Goal: Task Accomplishment & Management: Manage account settings

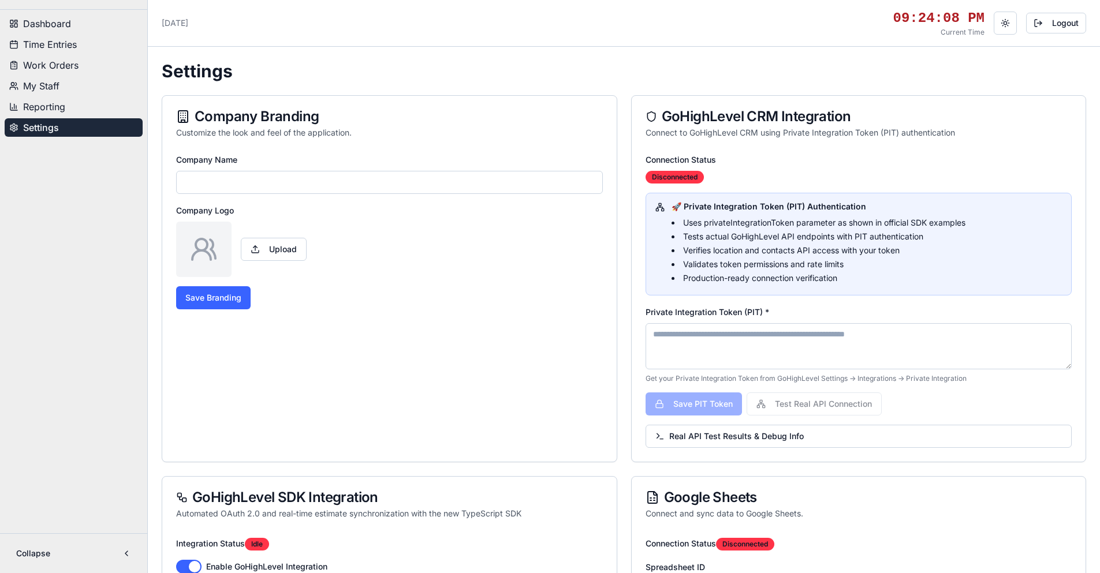
type input "**********"
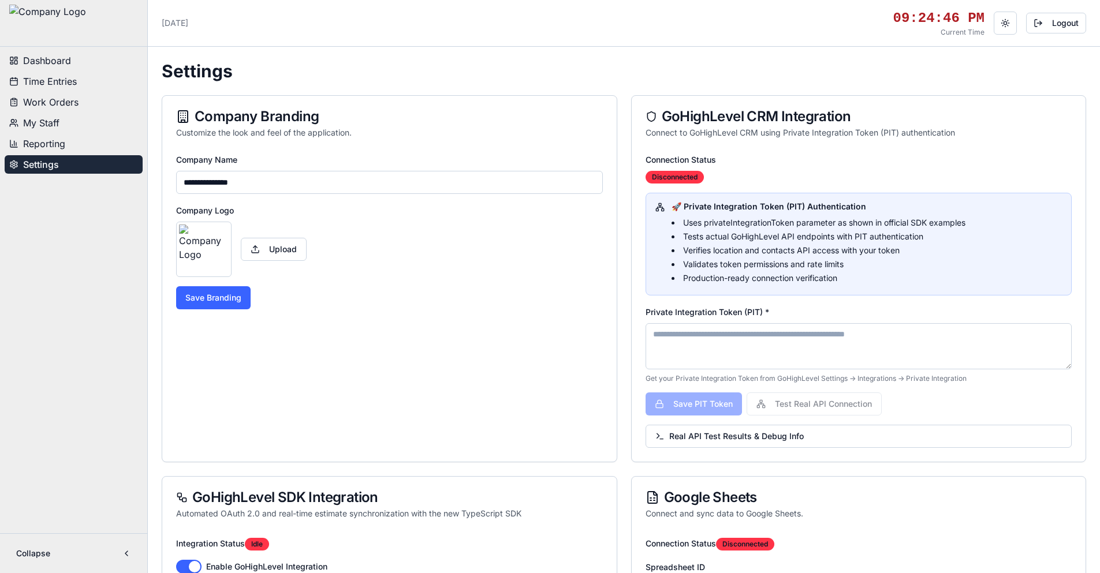
paste textarea "**********"
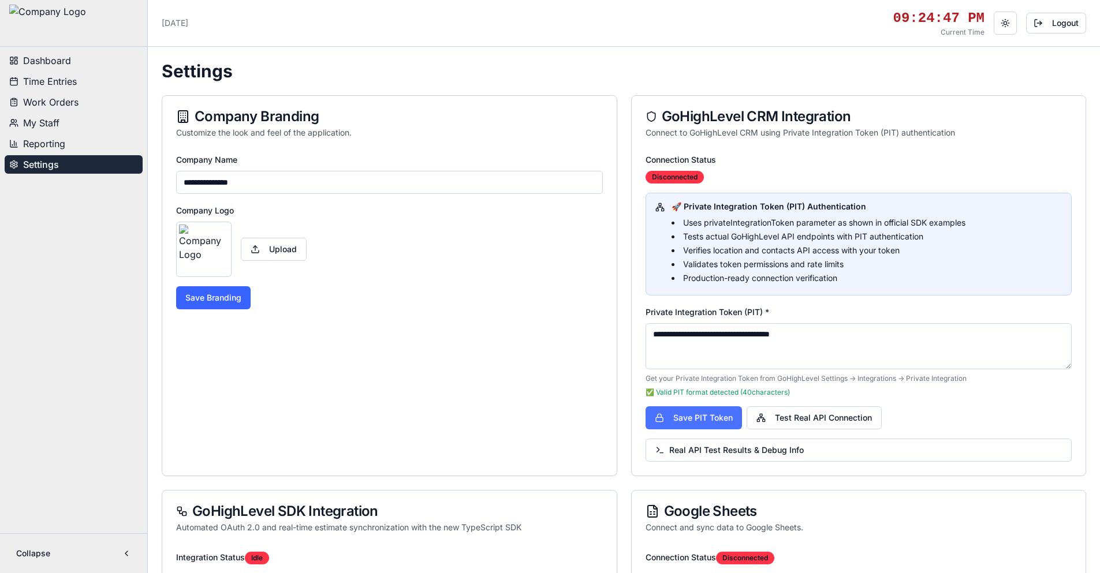
click at [724, 420] on button "Save PIT Token" at bounding box center [693, 417] width 96 height 23
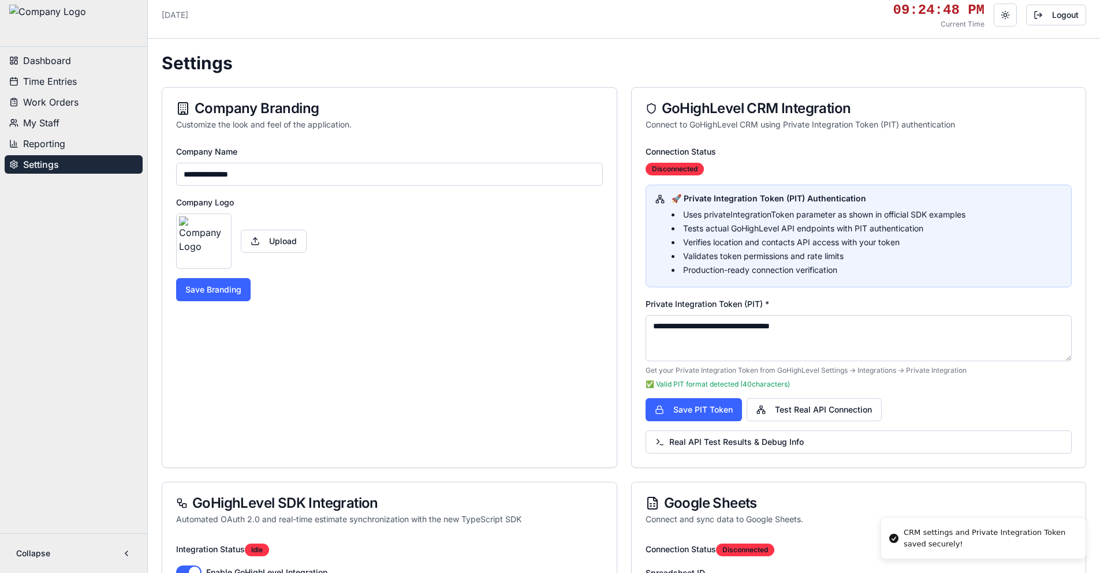
scroll to position [173, 0]
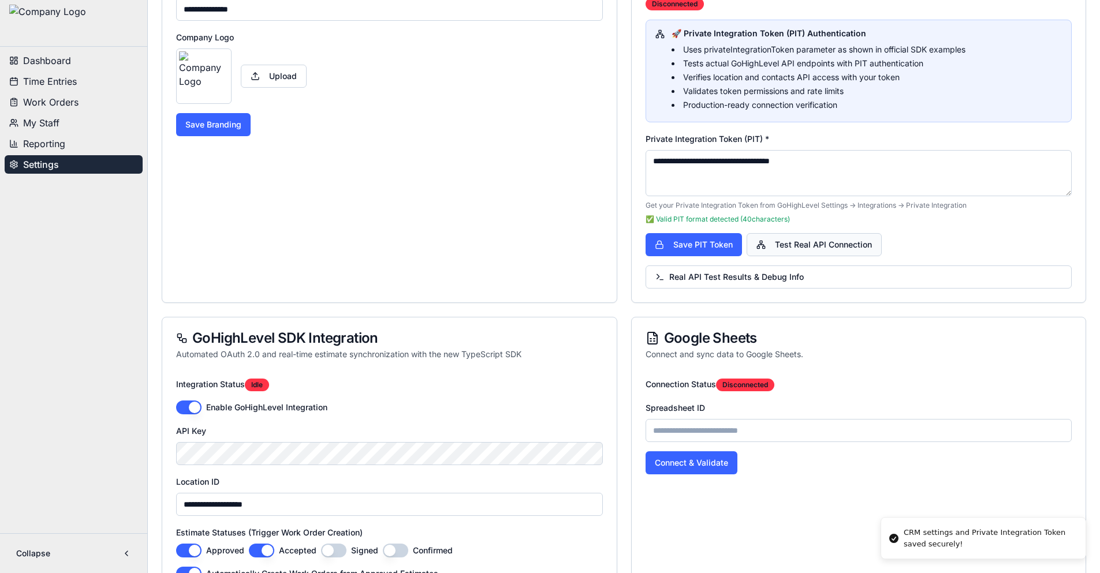
click at [779, 244] on button "Test Real API Connection" at bounding box center [813, 244] width 135 height 23
click at [781, 281] on span "Real API Test Results & Debug Info" at bounding box center [729, 277] width 148 height 12
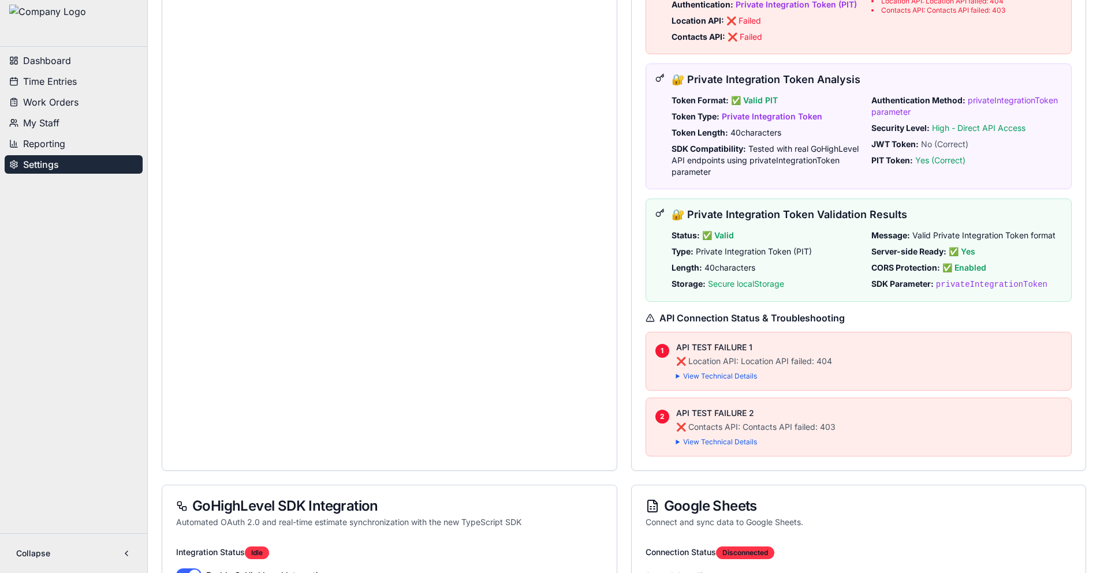
scroll to position [577, 0]
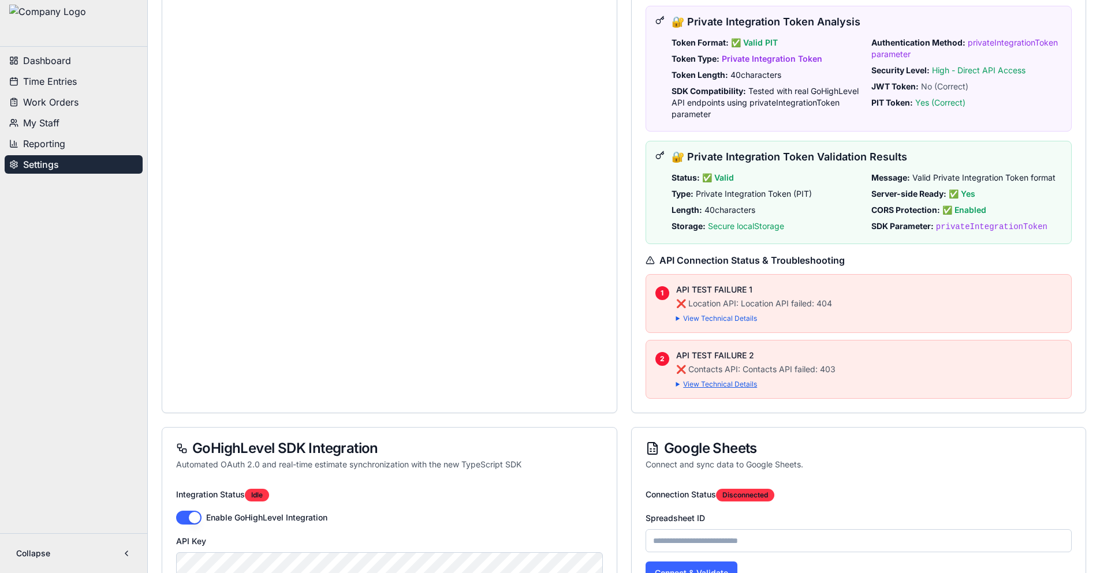
click at [735, 388] on summary "View Technical Details" at bounding box center [869, 384] width 386 height 9
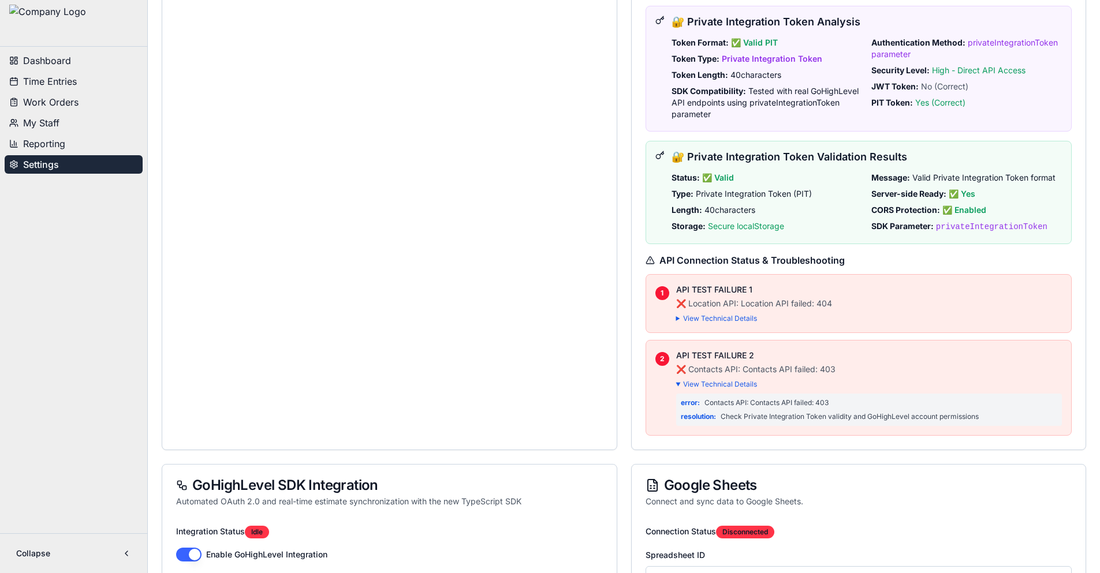
click at [740, 312] on div "API TEST FAILURE 1 ❌ Location API: Location API failed: 404 View Technical Deta…" at bounding box center [869, 303] width 386 height 39
click at [740, 315] on summary "View Technical Details" at bounding box center [869, 318] width 386 height 9
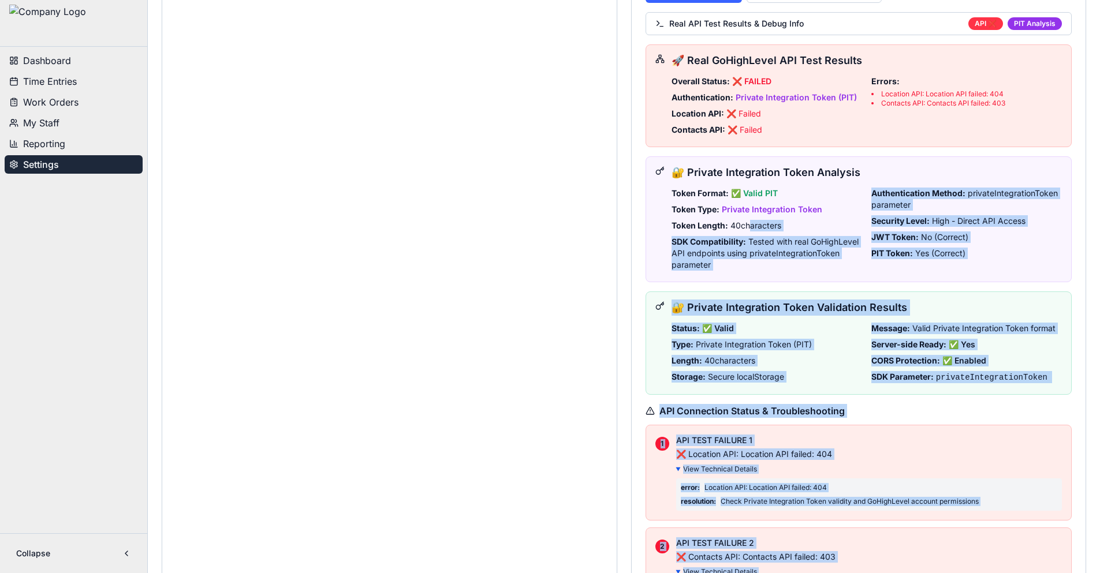
scroll to position [346, 0]
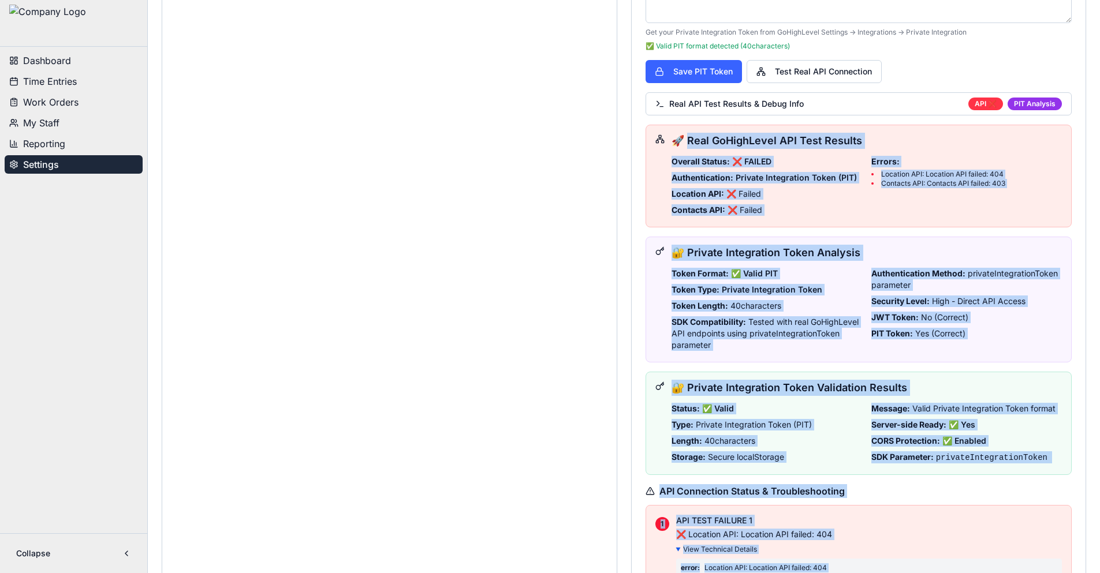
drag, startPoint x: 987, startPoint y: 453, endPoint x: 689, endPoint y: 140, distance: 431.9
click at [689, 140] on div "🚀 Real GoHighLevel API Test Results Overall Status: ❌ FAILED Authentication: Pr…" at bounding box center [858, 414] width 427 height 579
copy div "eal GoHighLevel API Test Results Overall Status: ❌ FAILED Authentication: Priva…"
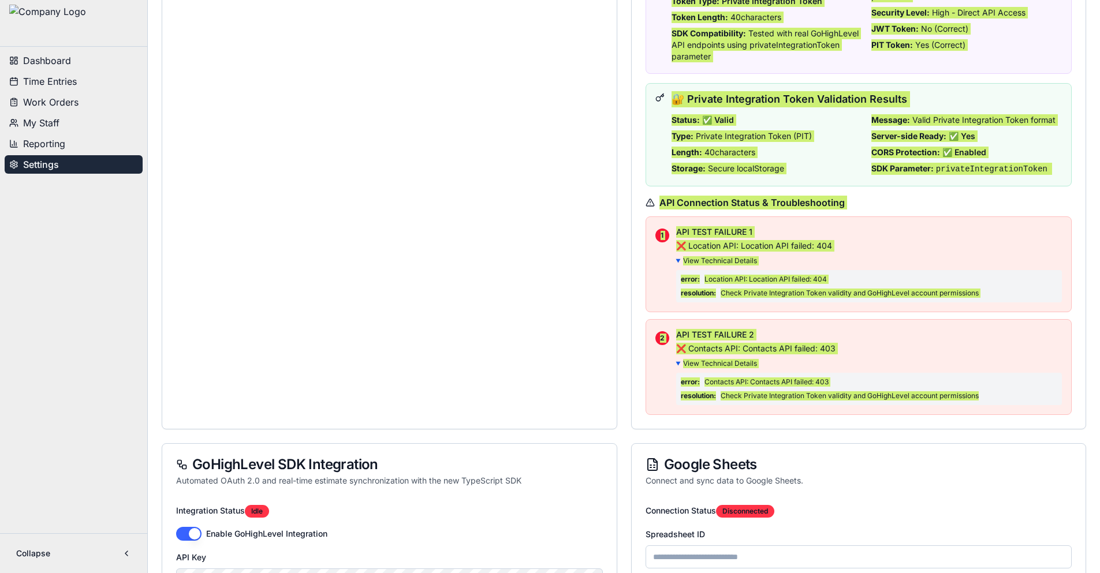
scroll to position [866, 0]
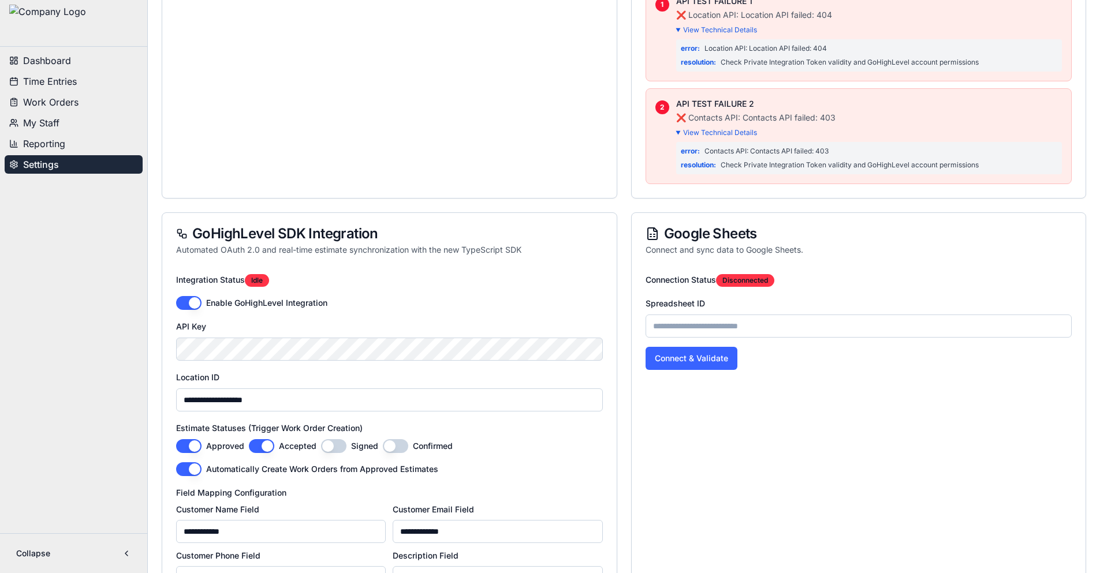
drag, startPoint x: 194, startPoint y: 300, endPoint x: 200, endPoint y: 300, distance: 6.4
click at [195, 299] on button "button" at bounding box center [188, 303] width 25 height 14
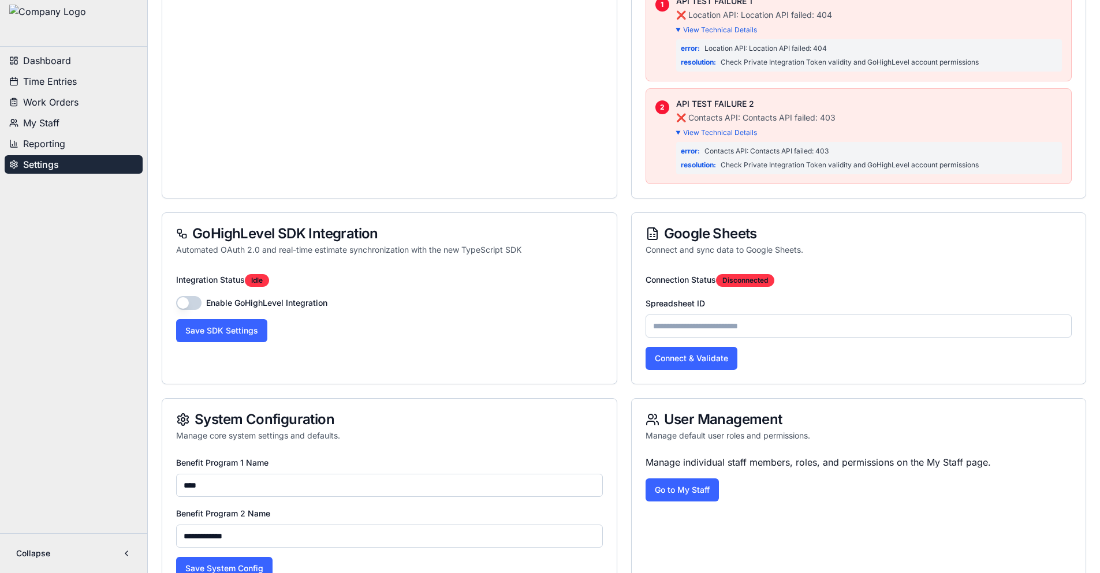
drag, startPoint x: 239, startPoint y: 334, endPoint x: 382, endPoint y: 349, distance: 143.4
click at [239, 332] on button "Save SDK Settings" at bounding box center [221, 330] width 91 height 23
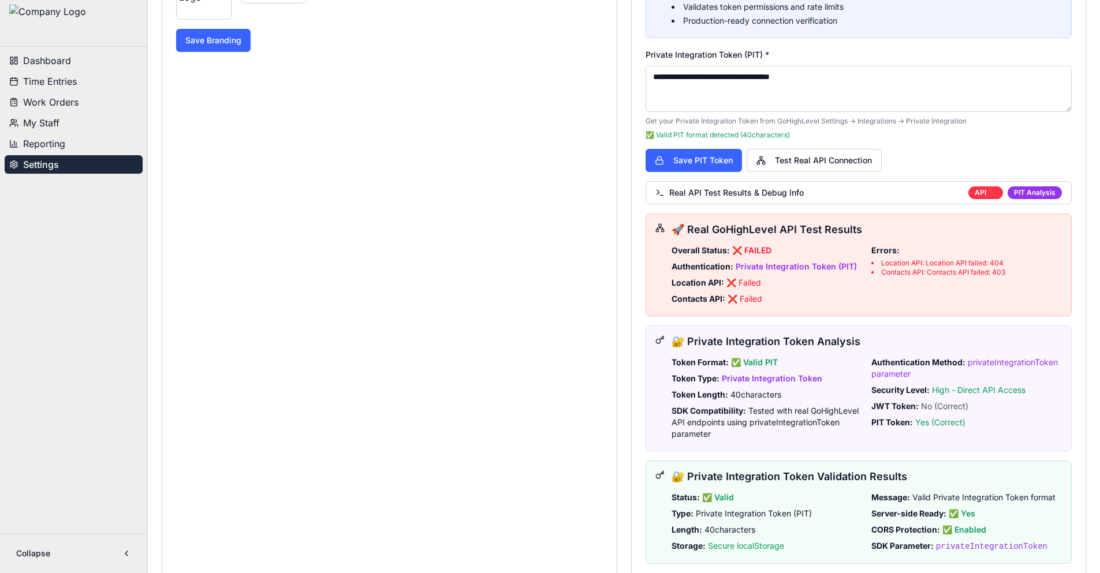
scroll to position [231, 0]
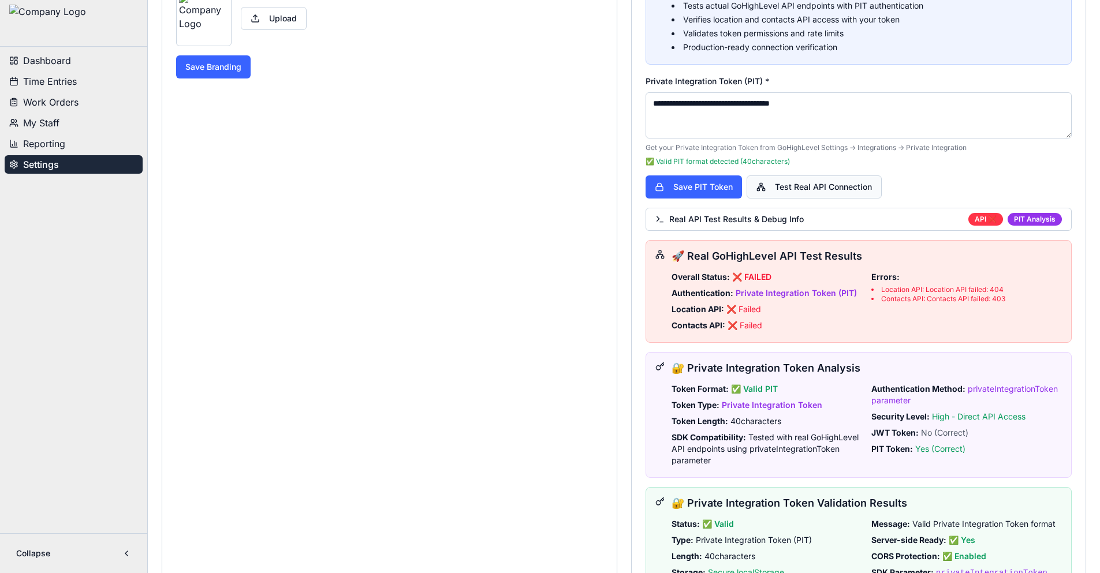
click at [808, 188] on button "Test Real API Connection" at bounding box center [813, 186] width 135 height 23
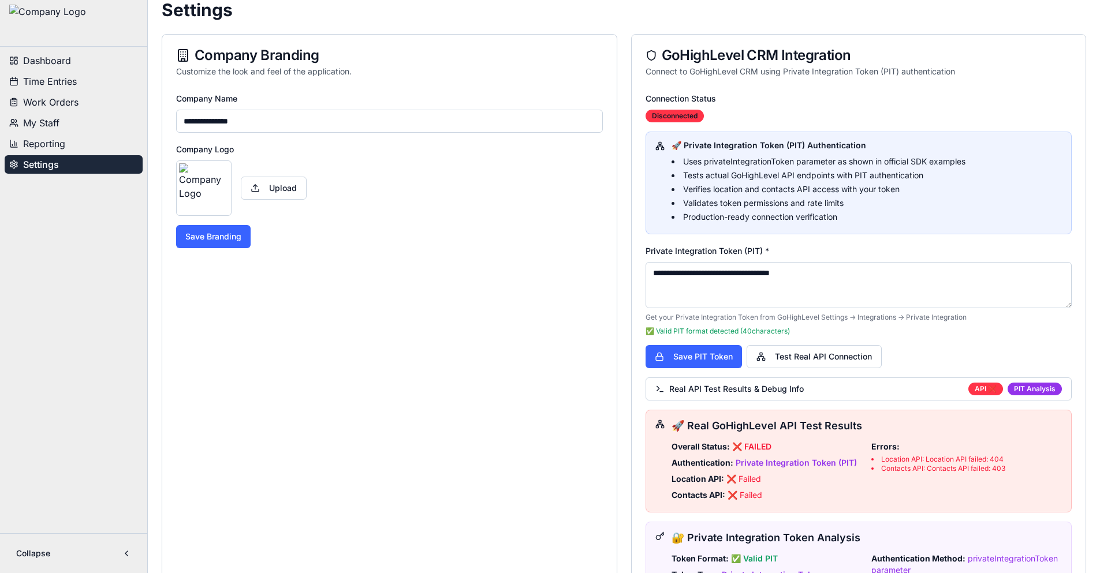
scroll to position [58, 0]
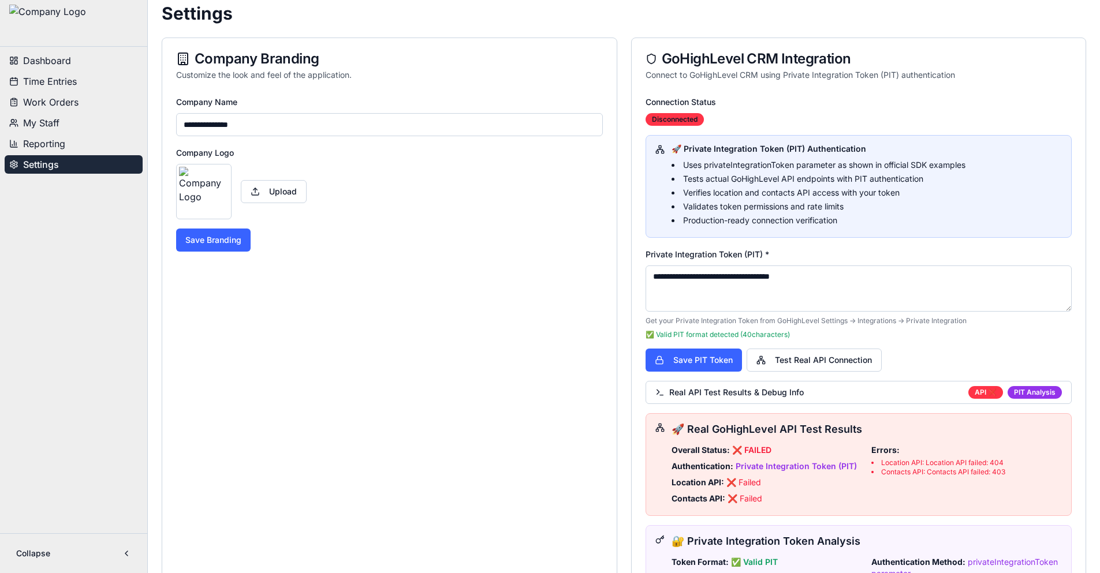
click at [728, 271] on textarea "**********" at bounding box center [858, 288] width 427 height 46
paste textarea "**********"
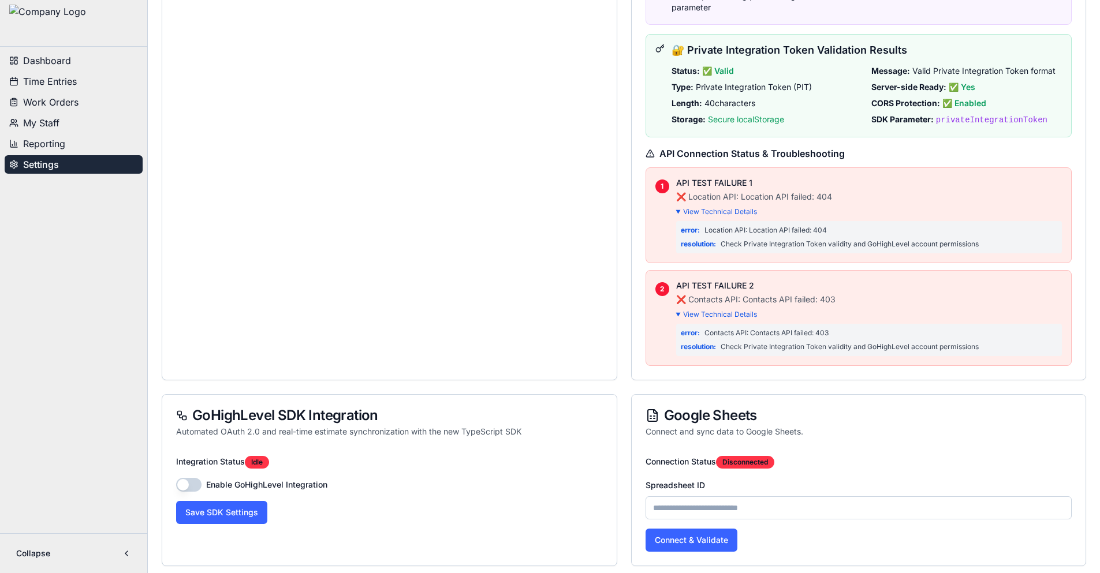
scroll to position [750, 0]
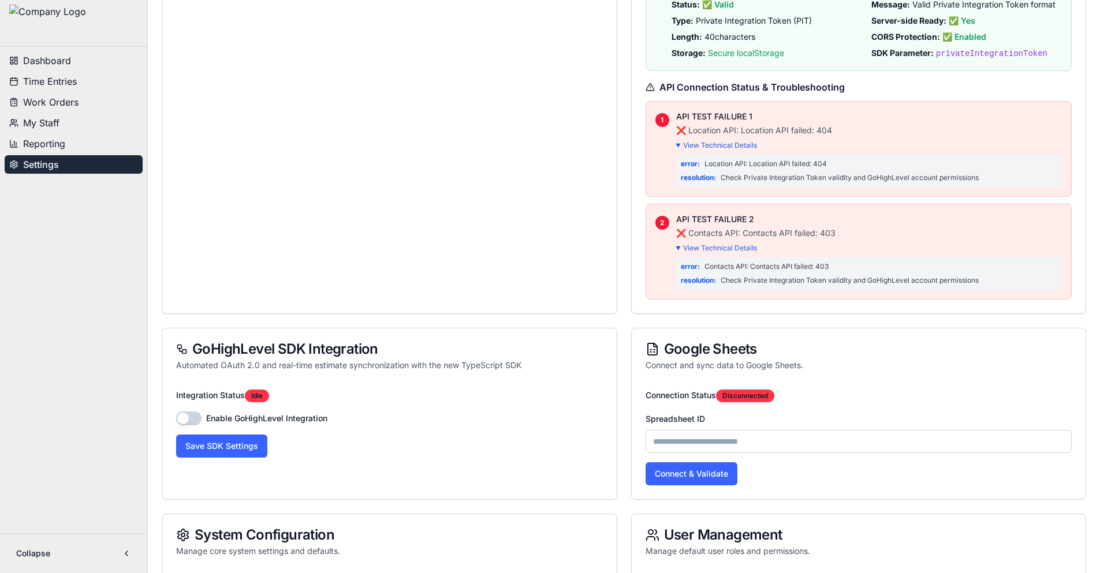
type textarea "**********"
click at [189, 422] on button "button" at bounding box center [188, 419] width 25 height 14
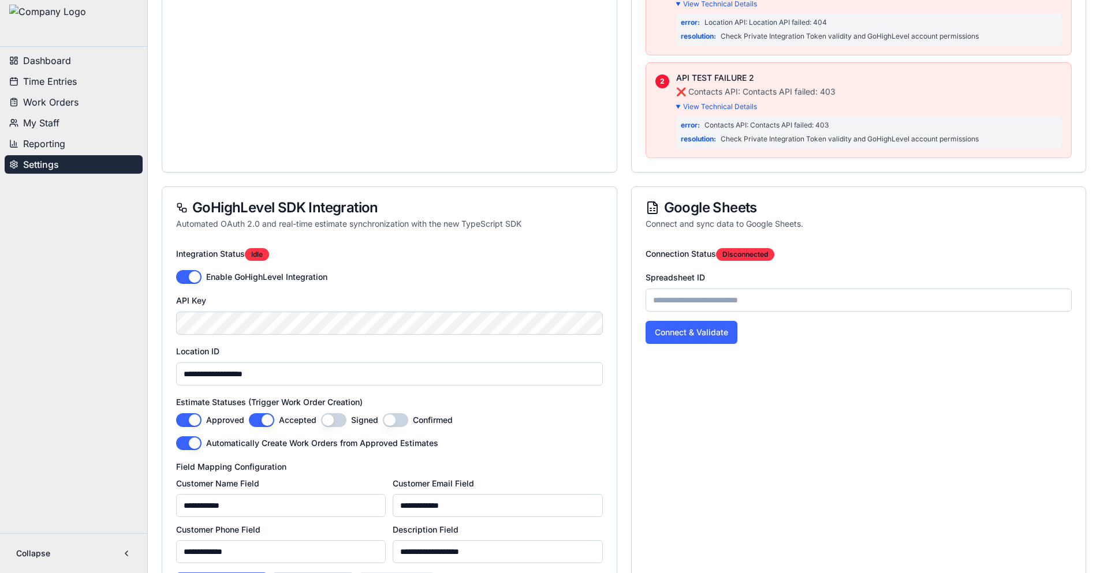
scroll to position [1039, 0]
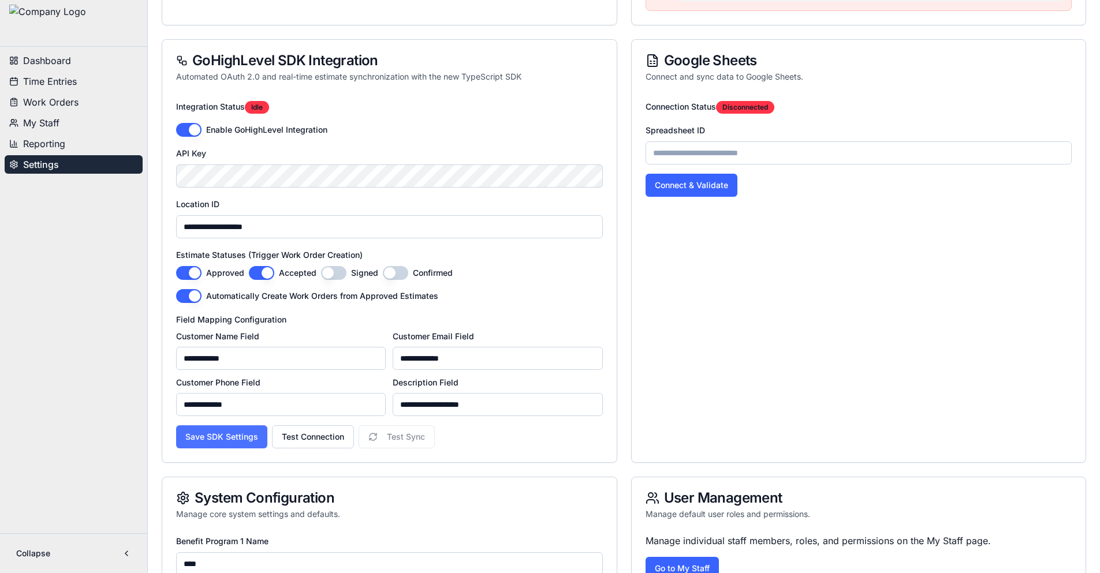
click at [210, 437] on button "Save SDK Settings" at bounding box center [221, 436] width 91 height 23
click at [308, 437] on button "Test Connection" at bounding box center [313, 436] width 82 height 23
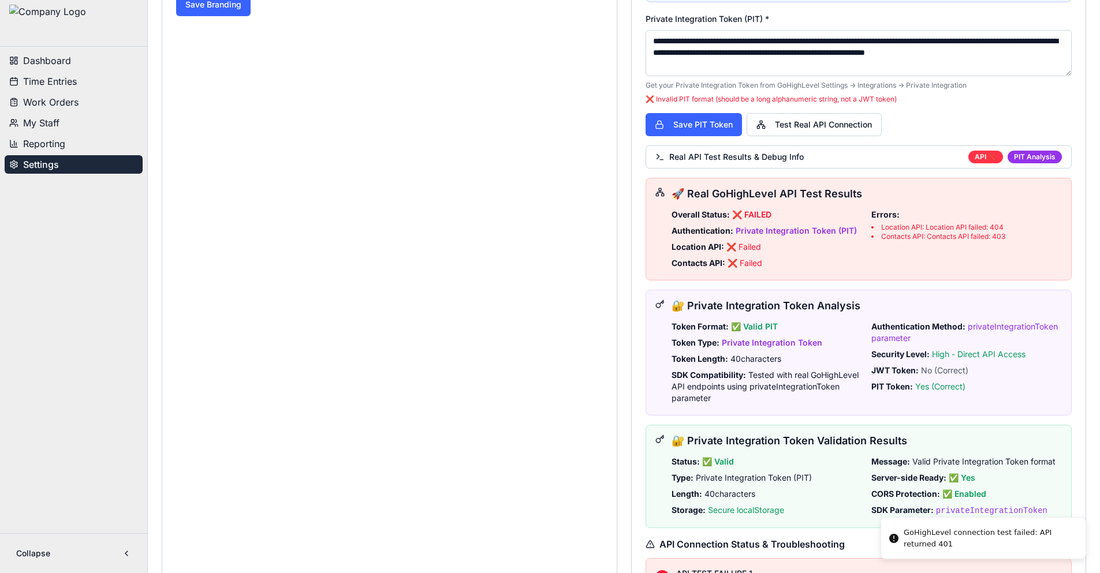
scroll to position [289, 0]
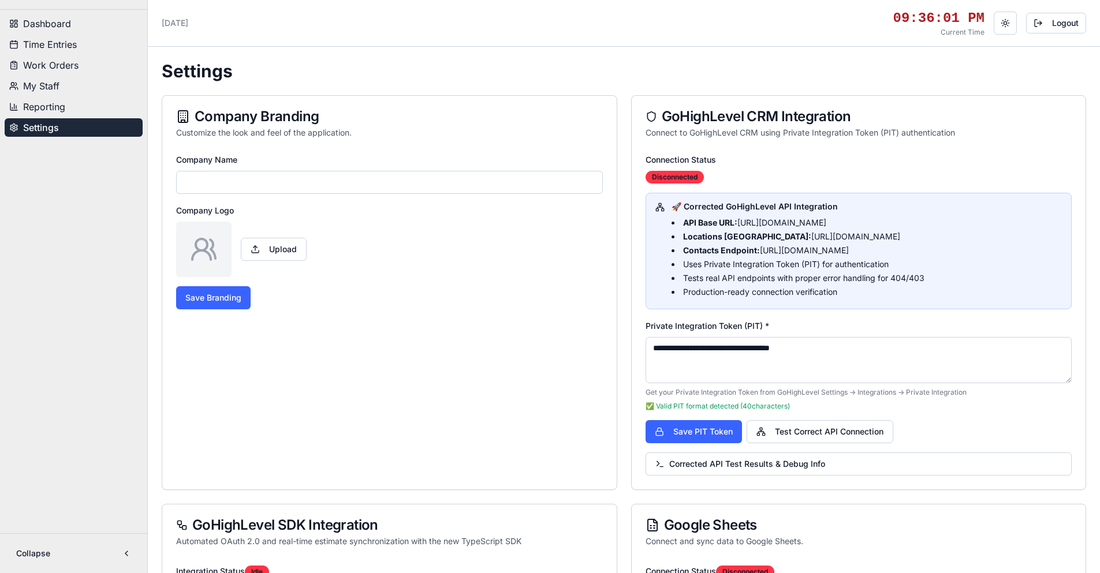
type input "**********"
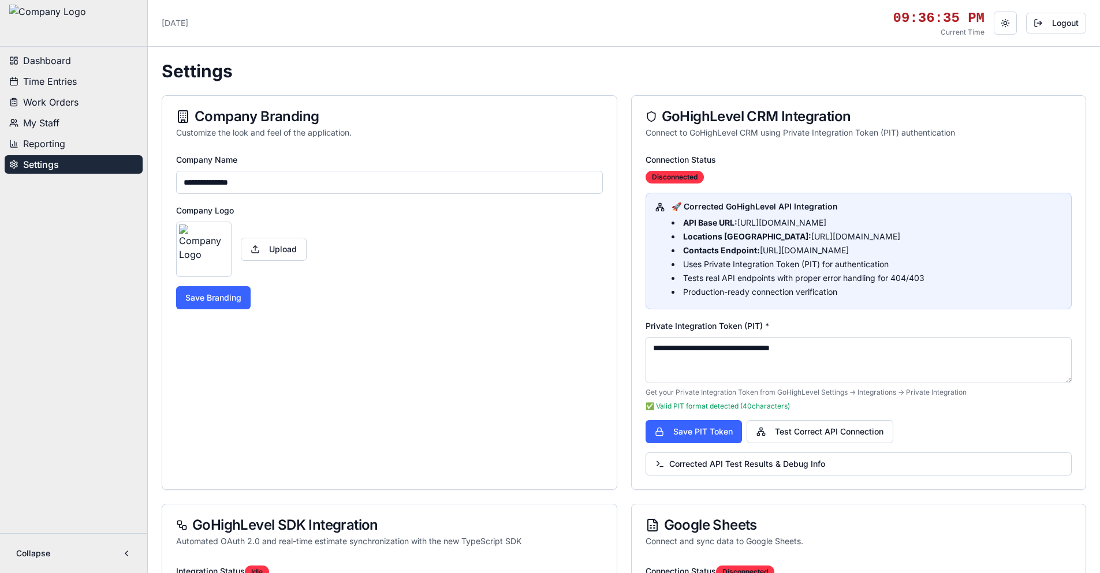
click at [684, 347] on textarea "**********" at bounding box center [858, 360] width 427 height 46
paste textarea
type textarea "**********"
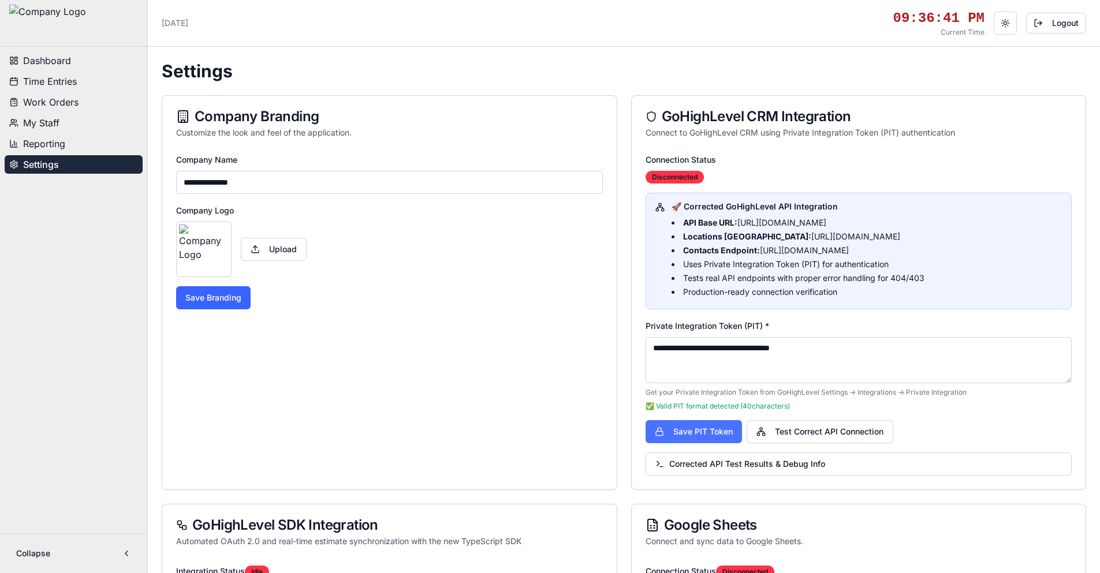
click at [702, 429] on button "Save PIT Token" at bounding box center [693, 431] width 96 height 23
click at [816, 435] on button "Test Correct API Connection" at bounding box center [819, 431] width 147 height 23
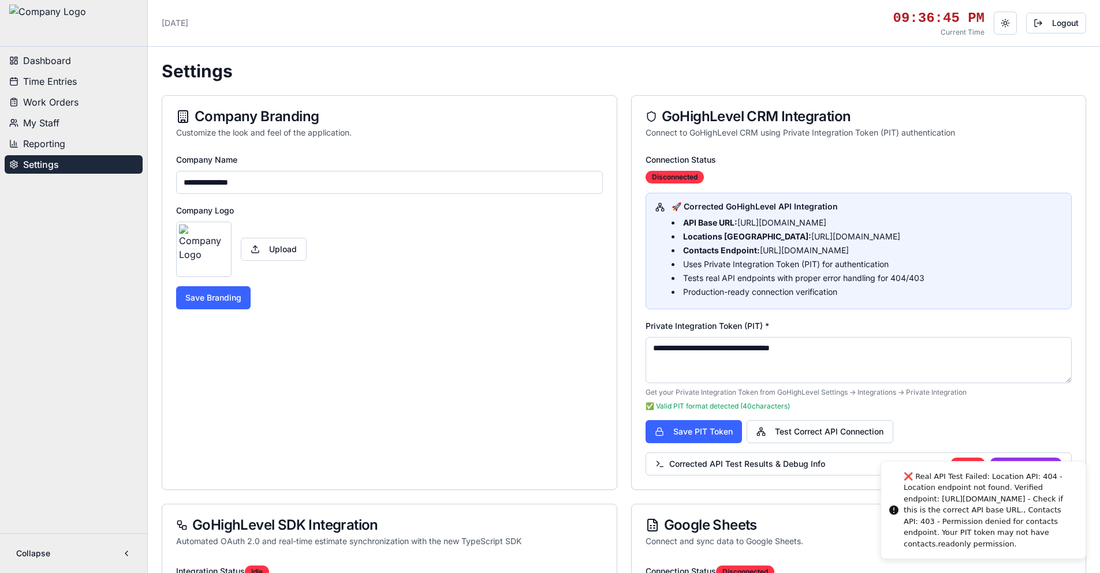
click at [966, 503] on div "❌ Real API Test Failed: Location API: 404 - Location endpoint not found. Verifi…" at bounding box center [989, 510] width 173 height 79
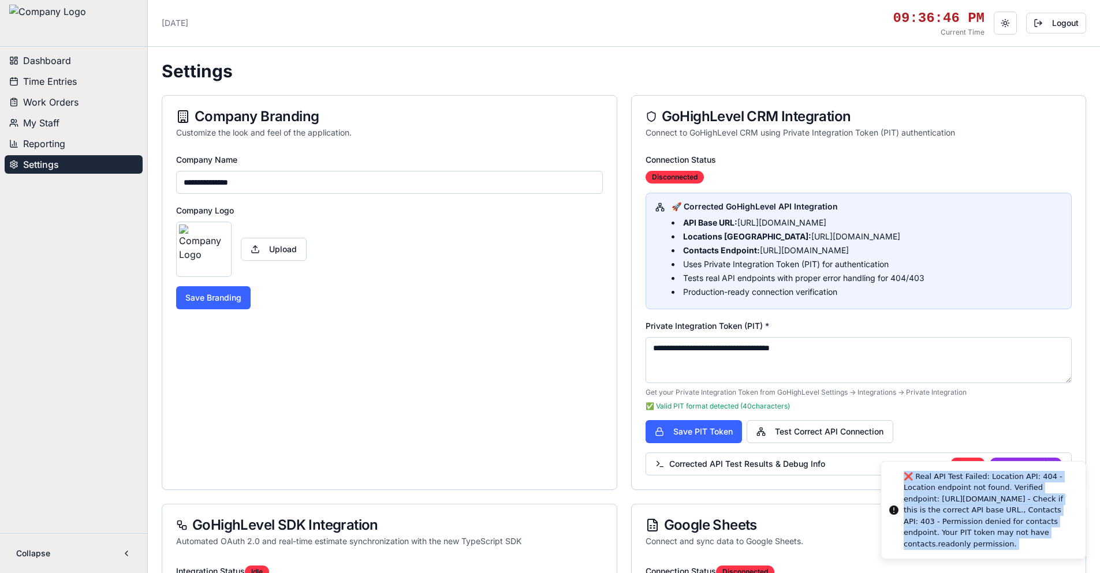
click at [966, 503] on div "❌ Real API Test Failed: Location API: 404 - Location endpoint not found. Verifi…" at bounding box center [989, 510] width 173 height 79
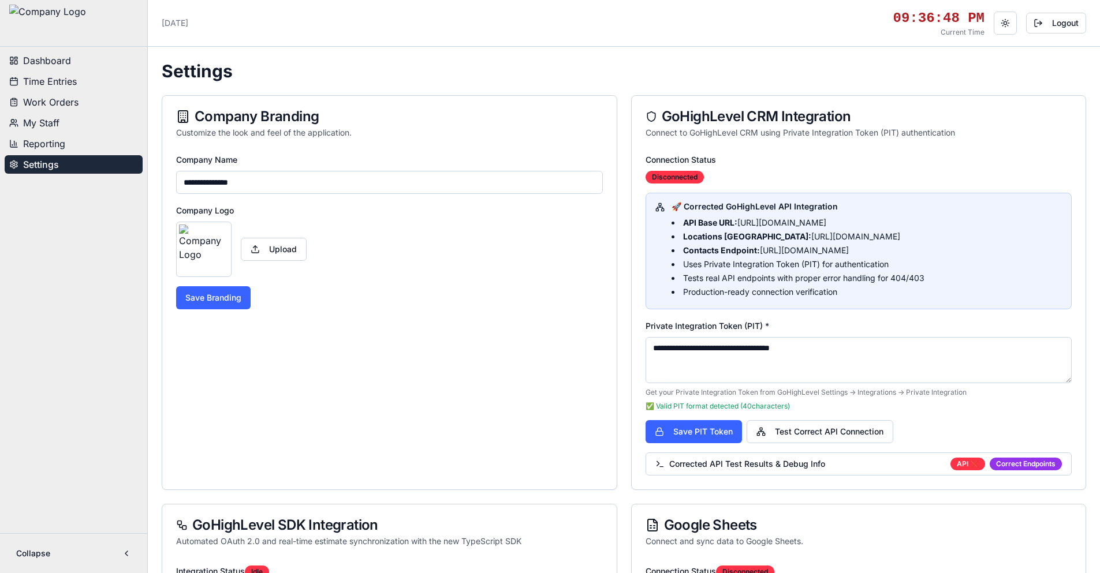
copy div "❌ Real API Test Failed: Location API: 404 - Location endpoint not found. Verifi…"
click at [785, 463] on span "Corrected API Test Results & Debug Info" at bounding box center [740, 464] width 170 height 12
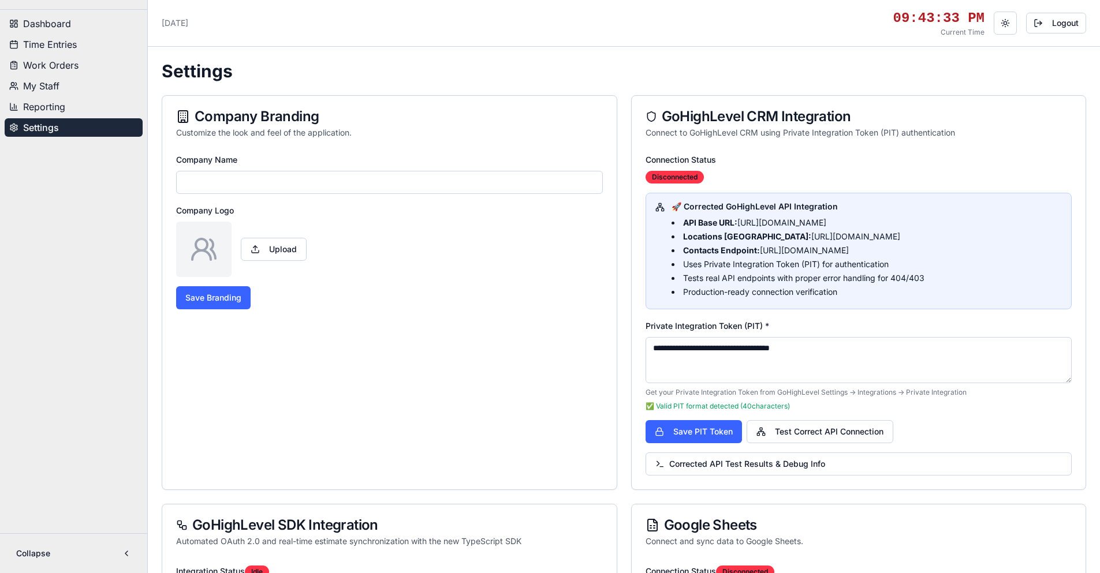
type input "**********"
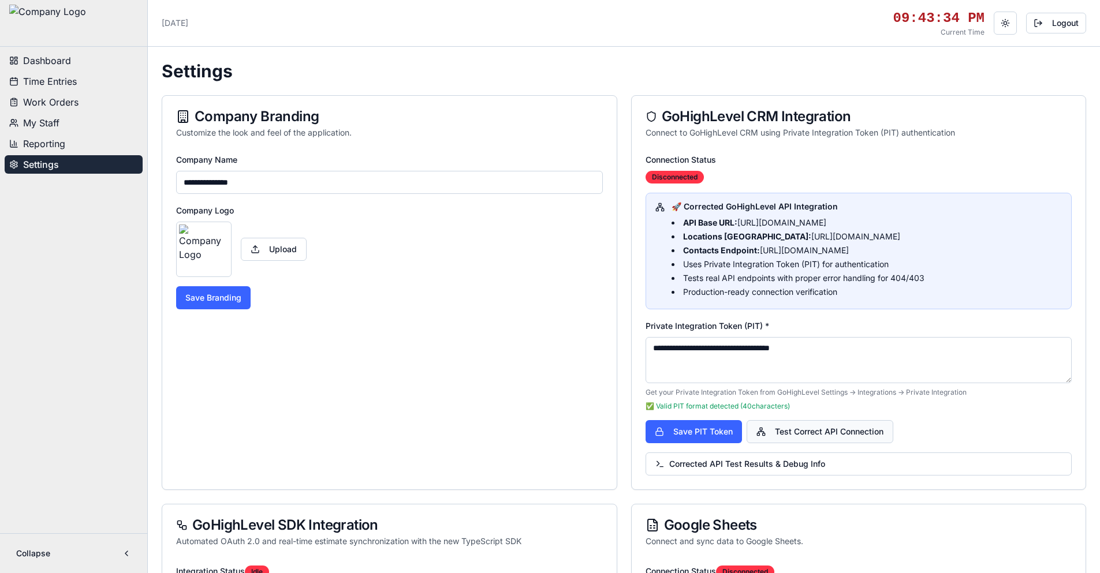
click at [784, 435] on button "Test Correct API Connection" at bounding box center [819, 431] width 147 height 23
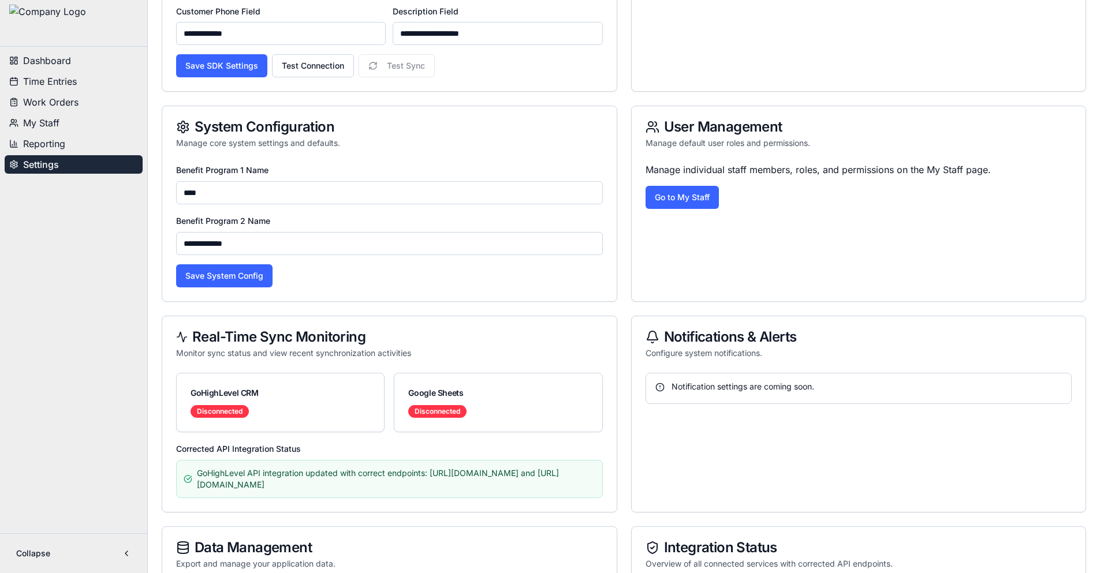
scroll to position [808, 0]
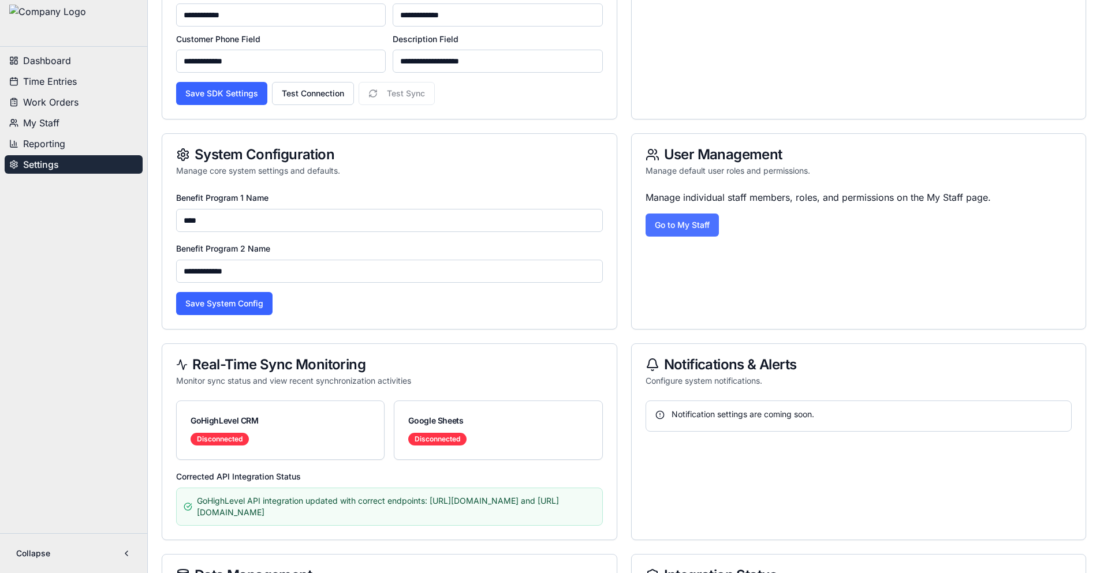
click at [674, 223] on link "Go to My Staff" at bounding box center [681, 225] width 73 height 23
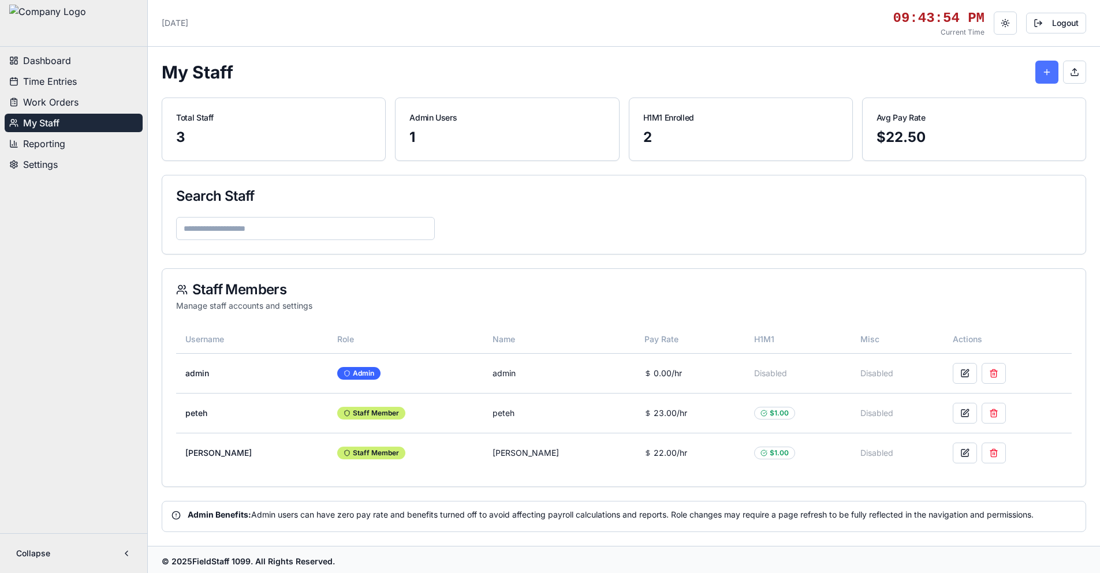
click at [1041, 77] on button at bounding box center [1046, 72] width 23 height 23
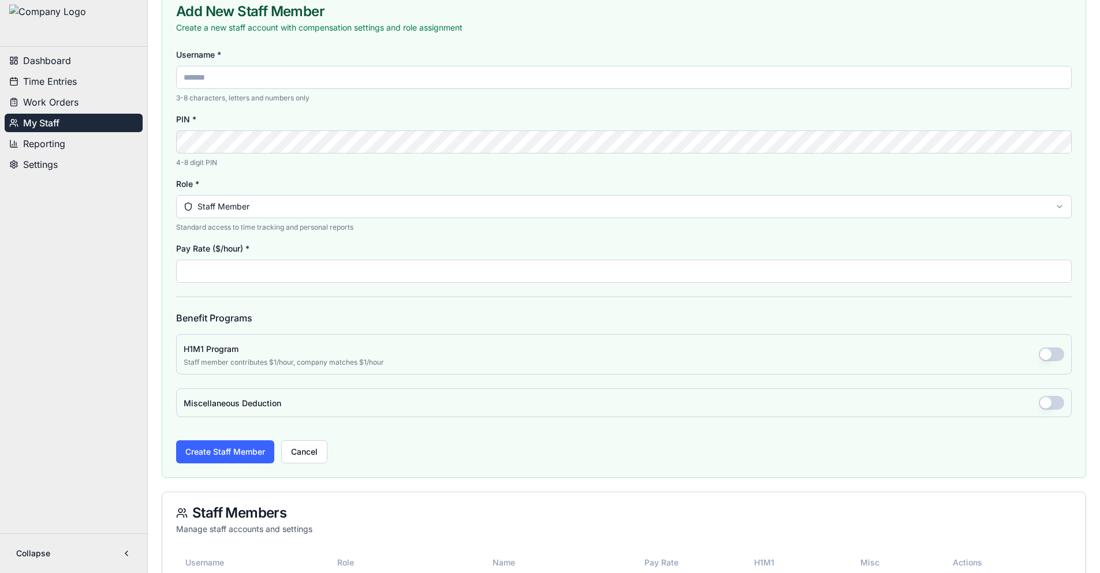
scroll to position [289, 0]
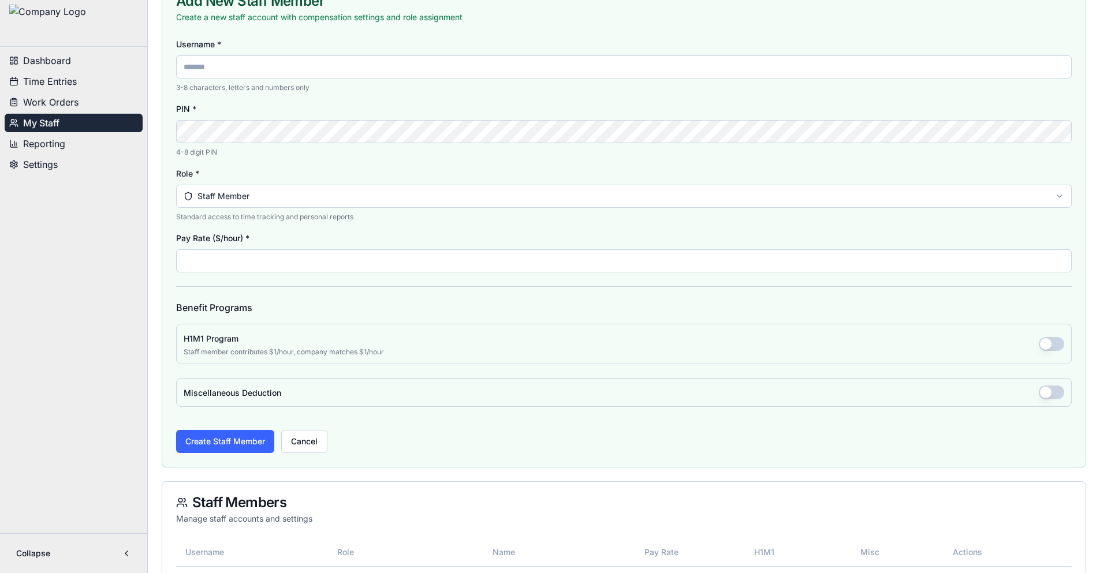
drag, startPoint x: 1045, startPoint y: 339, endPoint x: 1031, endPoint y: 378, distance: 41.8
click at [1044, 339] on button "button" at bounding box center [1050, 344] width 25 height 14
click at [1045, 346] on button "button" at bounding box center [1050, 344] width 25 height 14
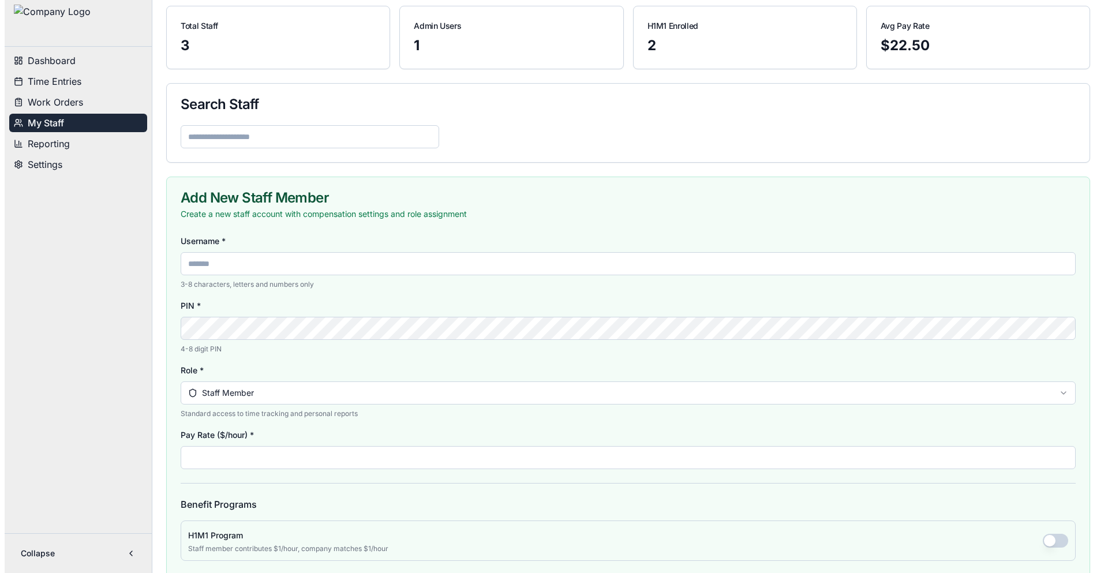
scroll to position [0, 0]
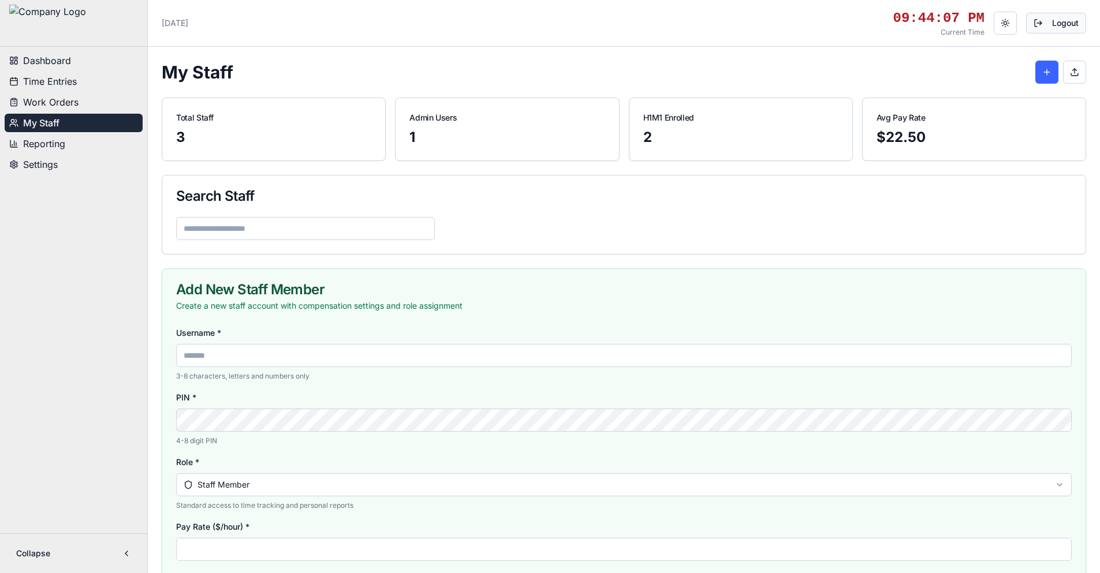
click at [1065, 27] on button "Logout" at bounding box center [1056, 23] width 60 height 21
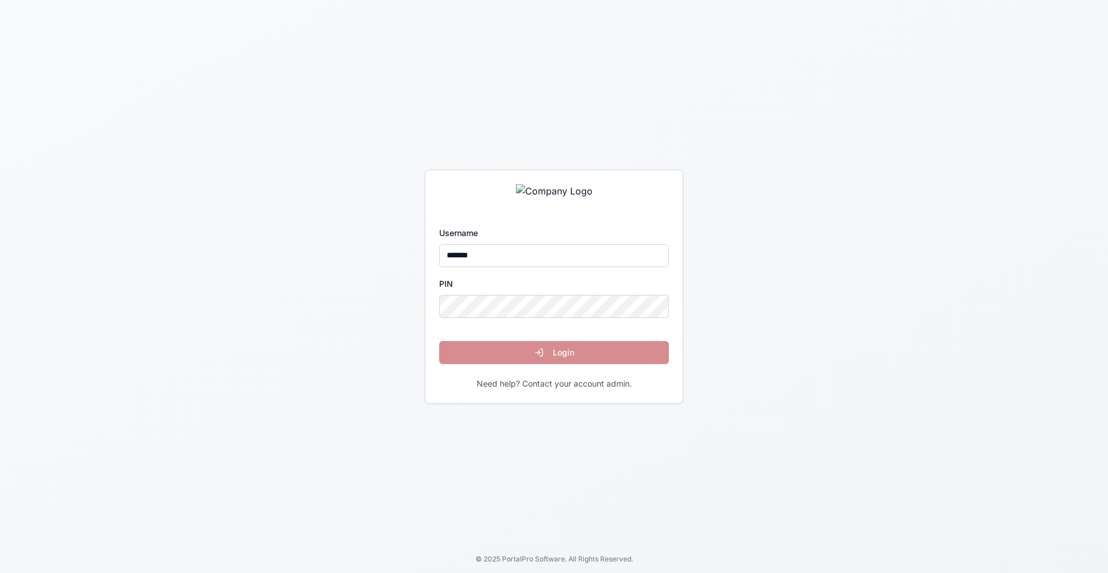
type input "*******"
click button "Login" at bounding box center [554, 352] width 230 height 23
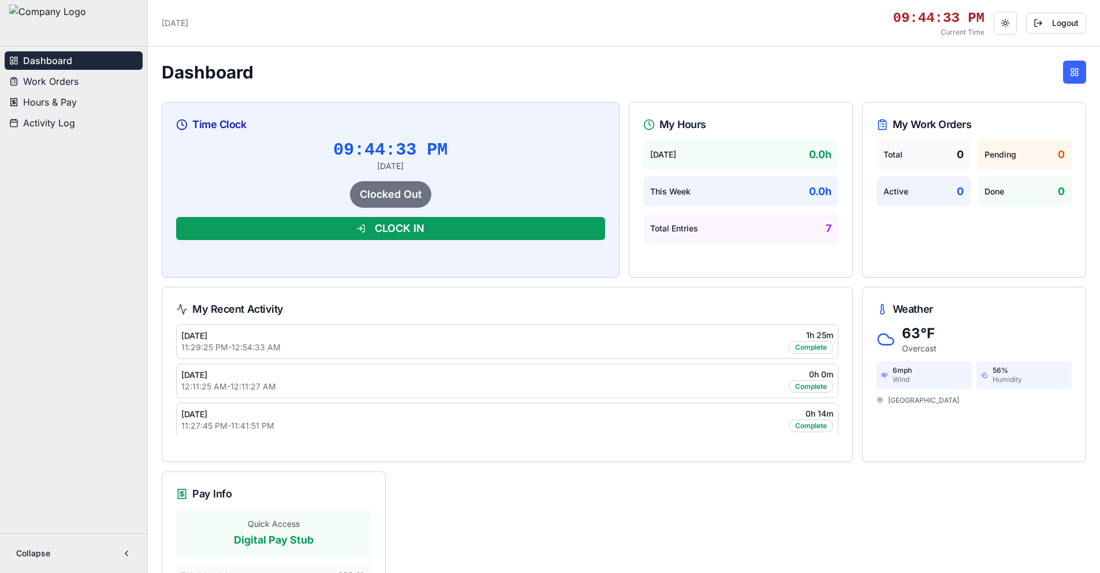
click at [461, 233] on button "CLOCK IN" at bounding box center [390, 228] width 429 height 23
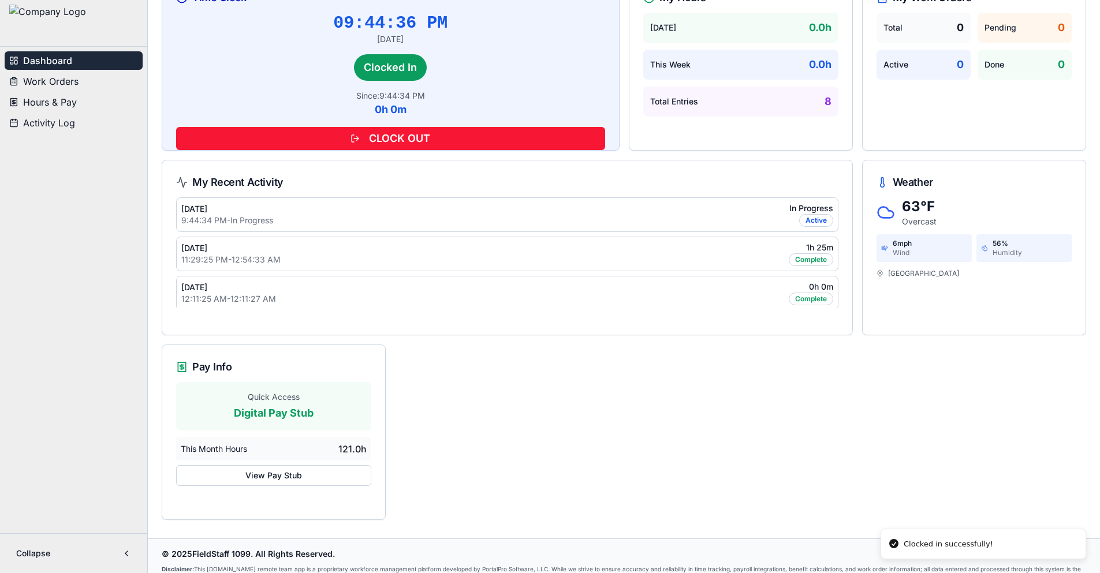
scroll to position [156, 0]
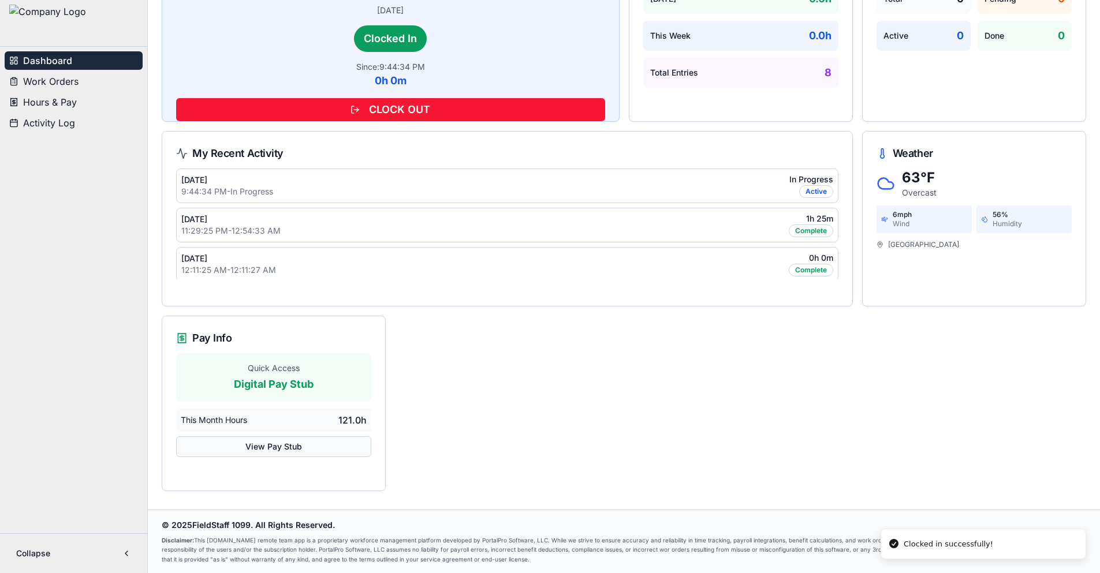
click at [324, 451] on button "View Pay Stub" at bounding box center [273, 446] width 195 height 21
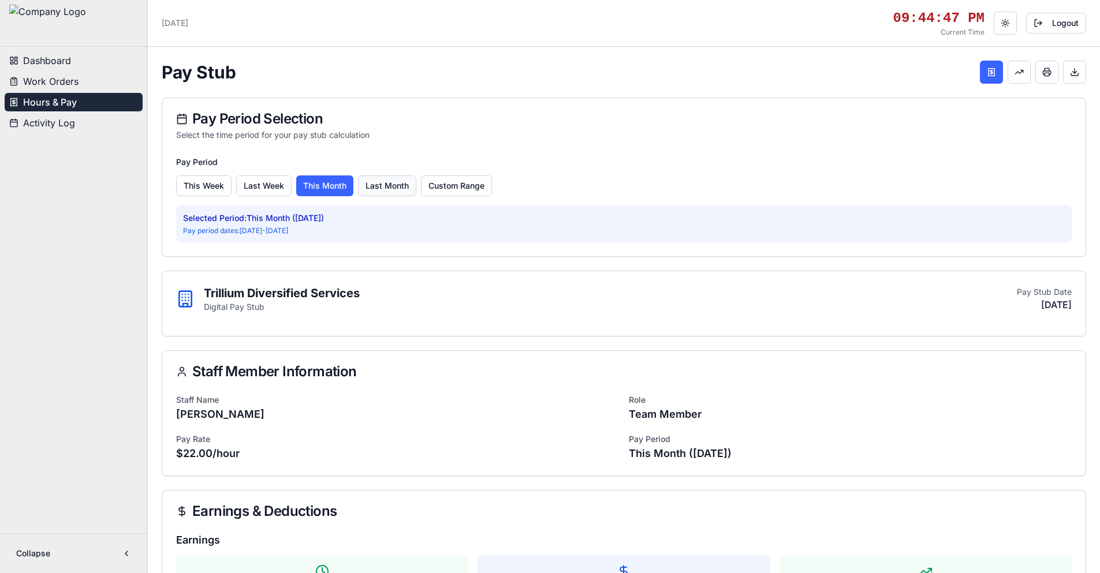
click at [381, 180] on button "Last Month" at bounding box center [387, 185] width 58 height 21
click at [316, 180] on button "This Month" at bounding box center [325, 185] width 58 height 21
click at [395, 188] on button "Last Month" at bounding box center [387, 185] width 58 height 21
click at [319, 180] on button "This Month" at bounding box center [325, 185] width 58 height 21
click at [1016, 70] on button at bounding box center [1018, 72] width 23 height 23
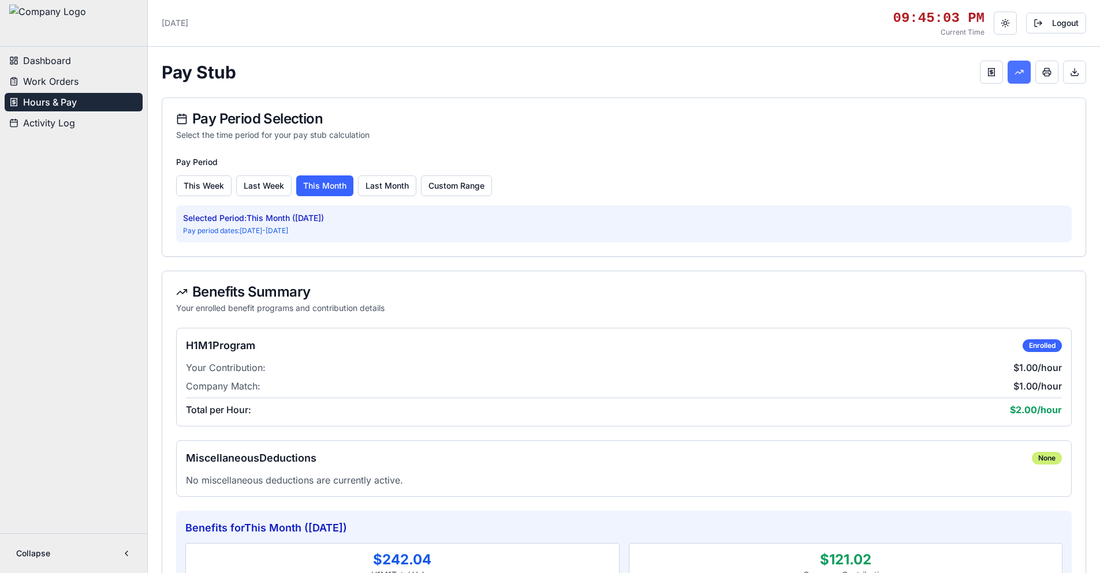
drag, startPoint x: 1012, startPoint y: 72, endPoint x: 1021, endPoint y: 74, distance: 9.0
click at [1013, 71] on button at bounding box center [1018, 72] width 23 height 23
click at [1050, 70] on button at bounding box center [1046, 72] width 23 height 23
click at [47, 83] on span "Work Orders" at bounding box center [50, 81] width 55 height 14
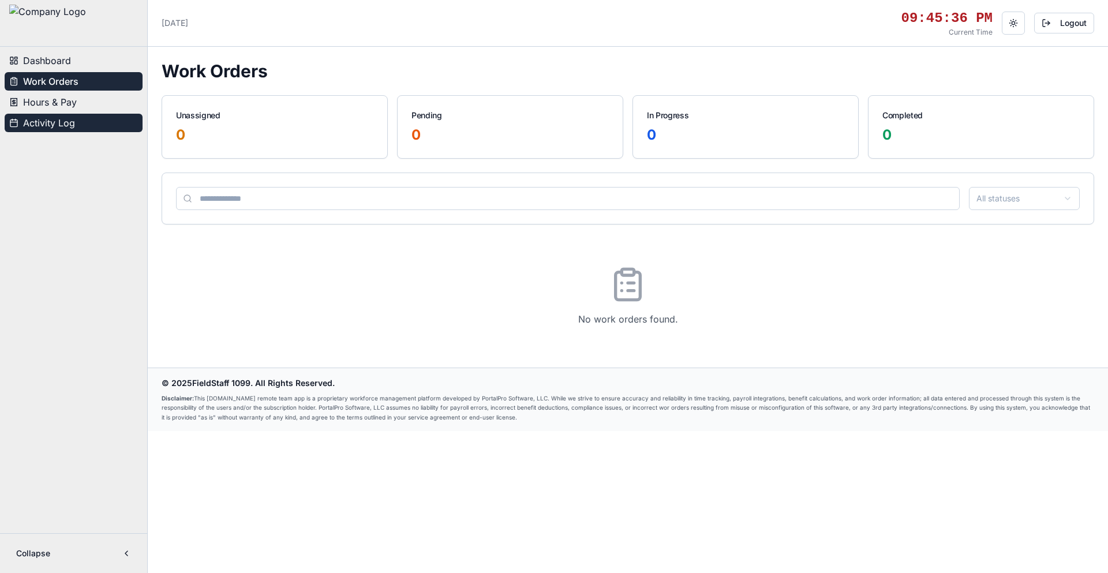
click at [80, 126] on button "Activity Log" at bounding box center [74, 123] width 138 height 18
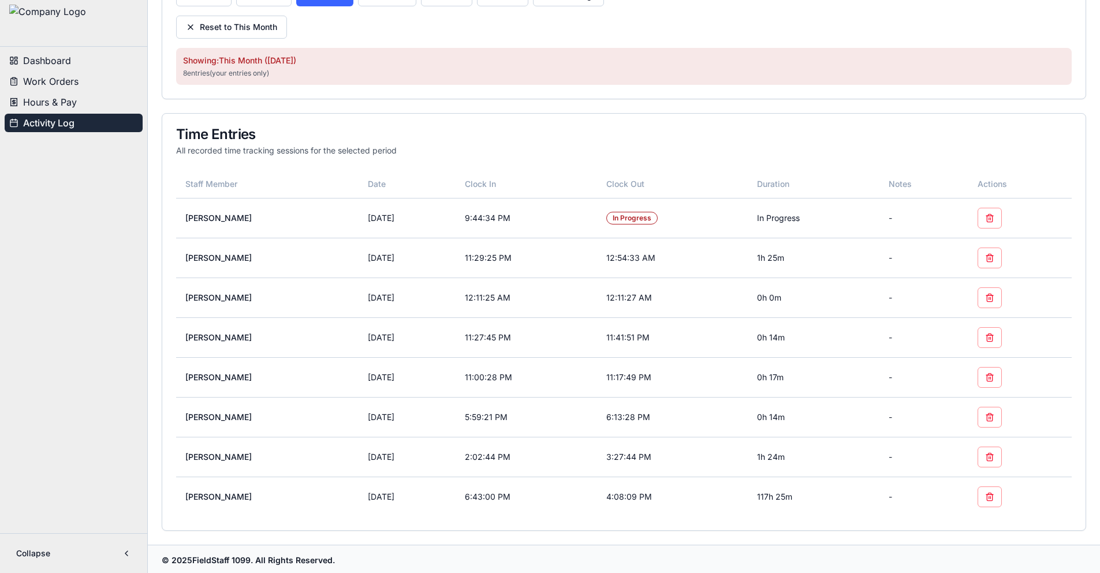
scroll to position [311, 0]
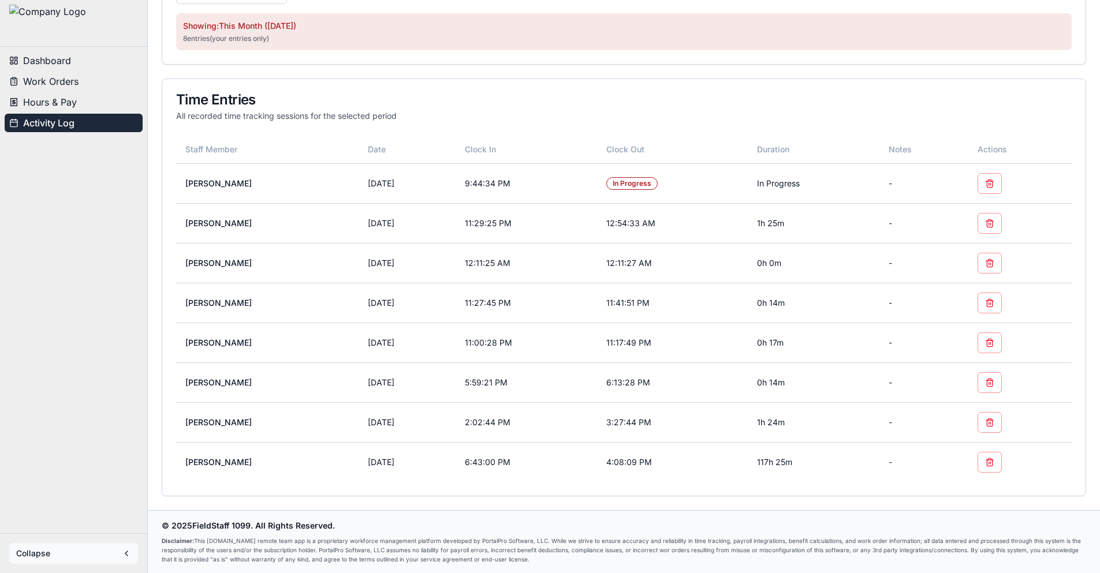
click at [130, 556] on button "Collapse" at bounding box center [73, 553] width 129 height 21
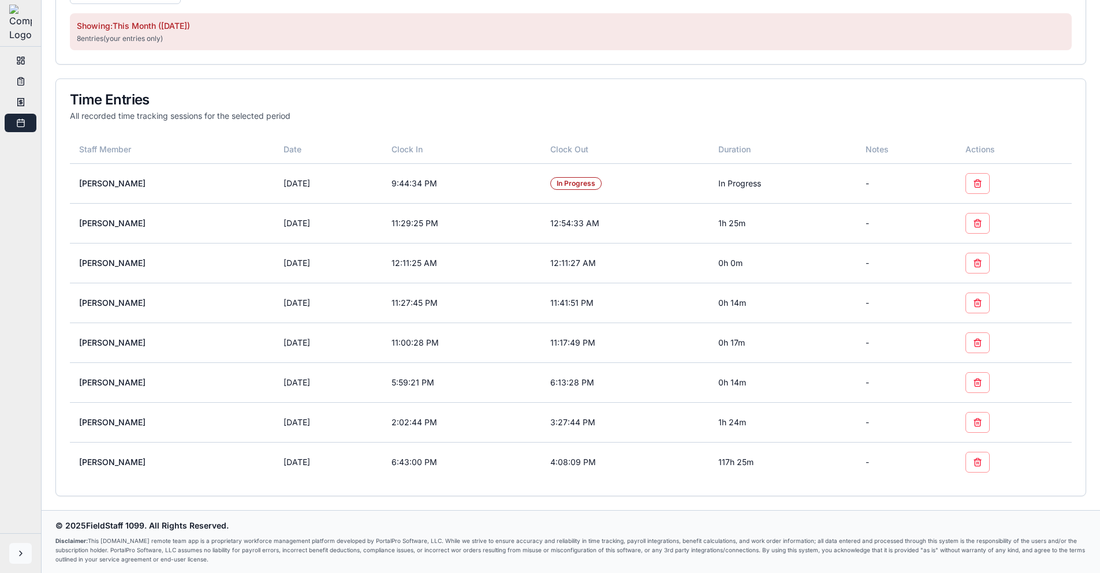
click at [15, 552] on button at bounding box center [20, 553] width 23 height 21
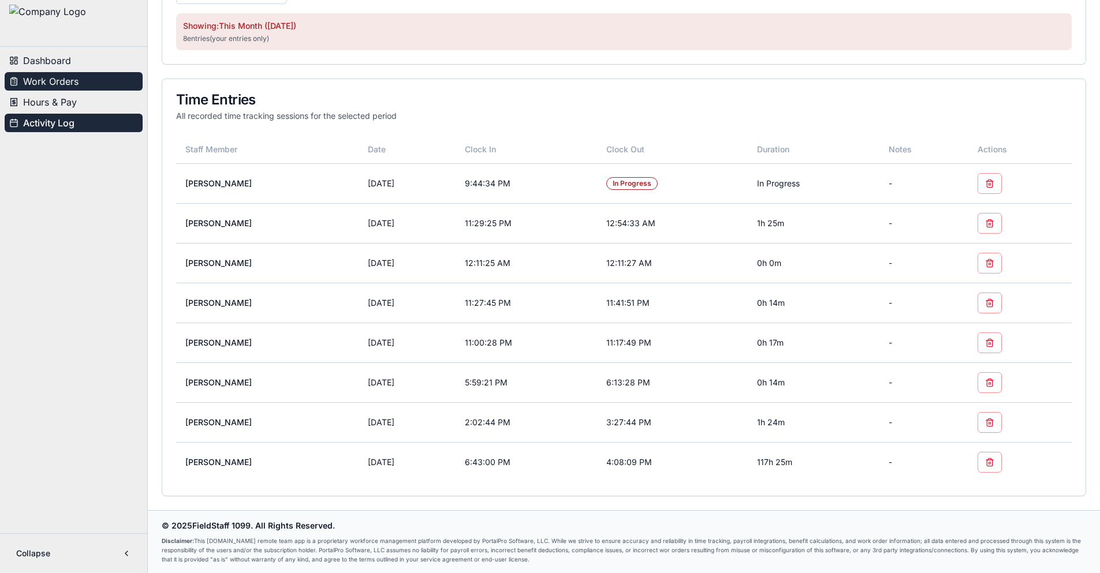
click at [89, 85] on button "Work Orders" at bounding box center [74, 81] width 138 height 18
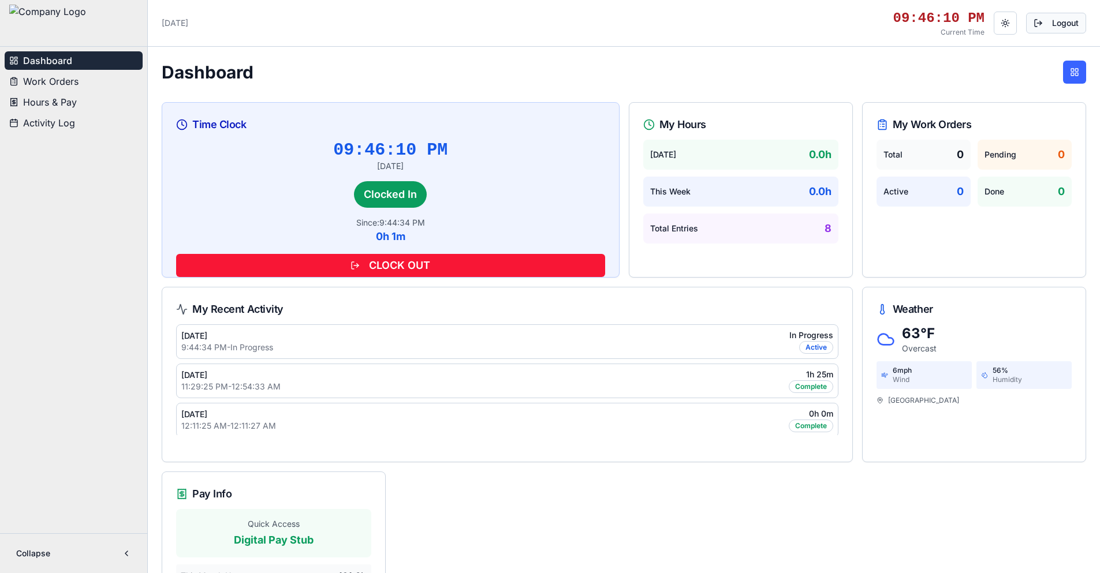
click at [1053, 23] on button "Logout" at bounding box center [1056, 23] width 60 height 21
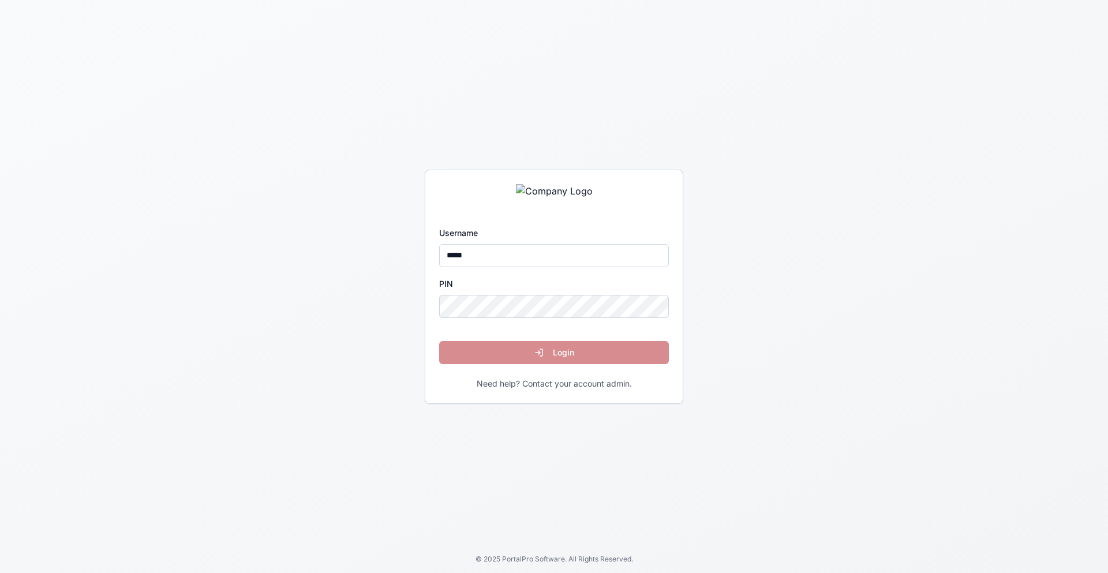
type input "*****"
click button "Login" at bounding box center [554, 352] width 230 height 23
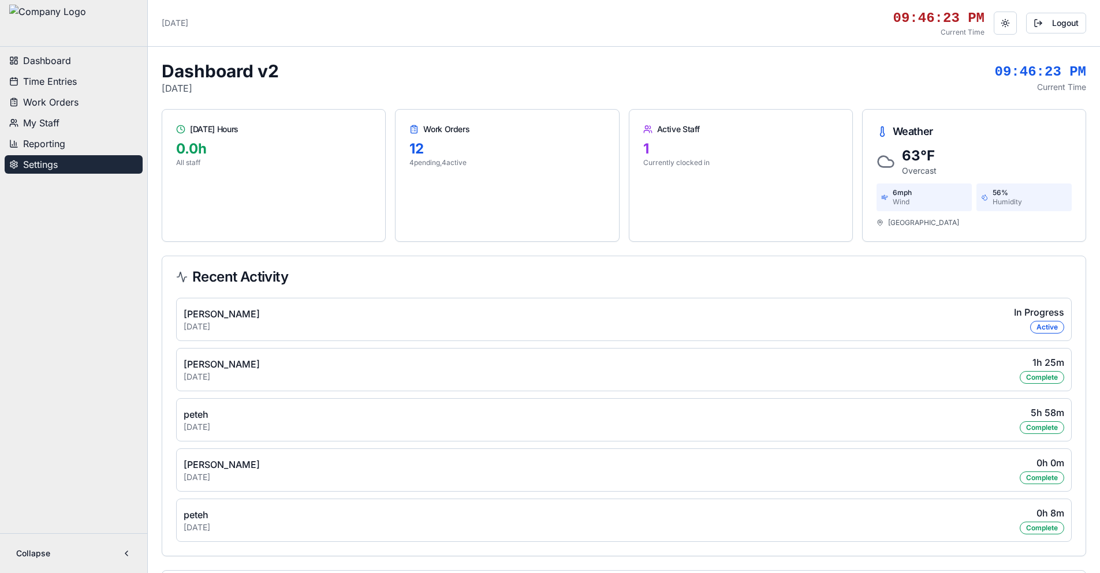
click at [80, 168] on button "Settings" at bounding box center [74, 164] width 138 height 18
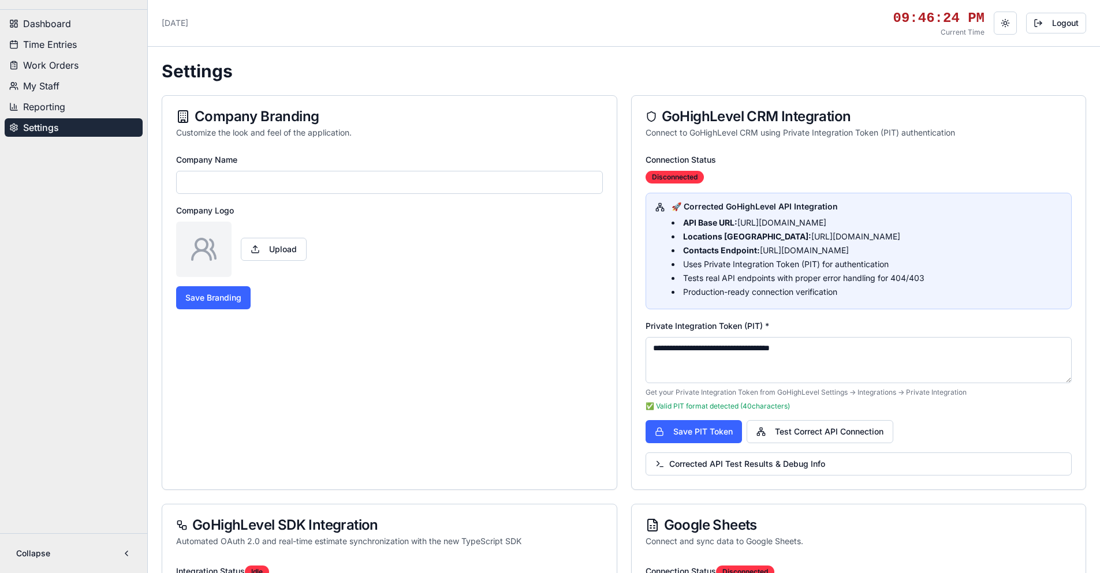
type input "**********"
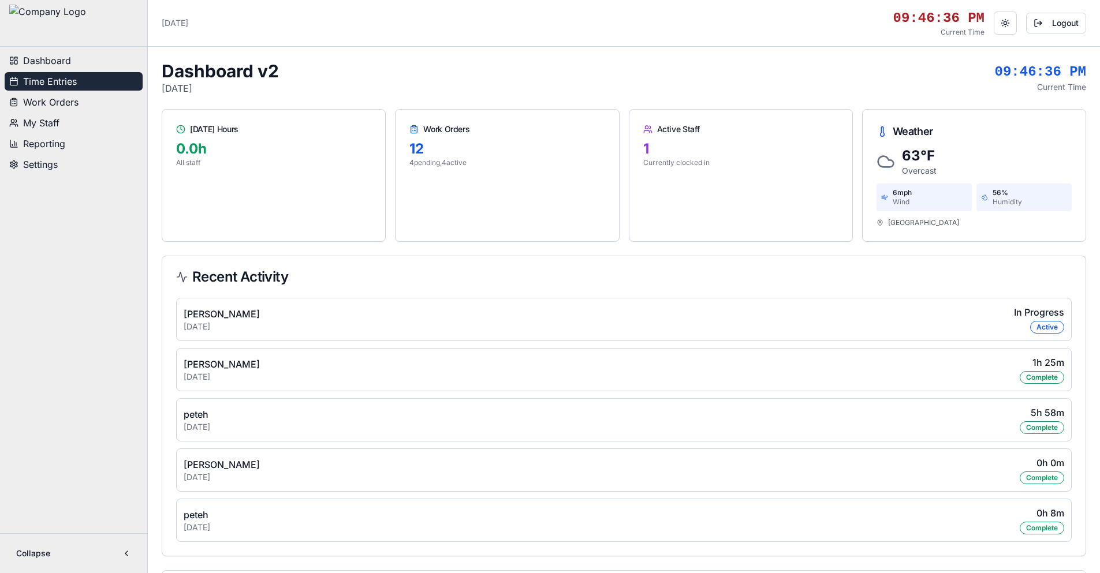
click at [78, 81] on button "Time Entries" at bounding box center [74, 81] width 138 height 18
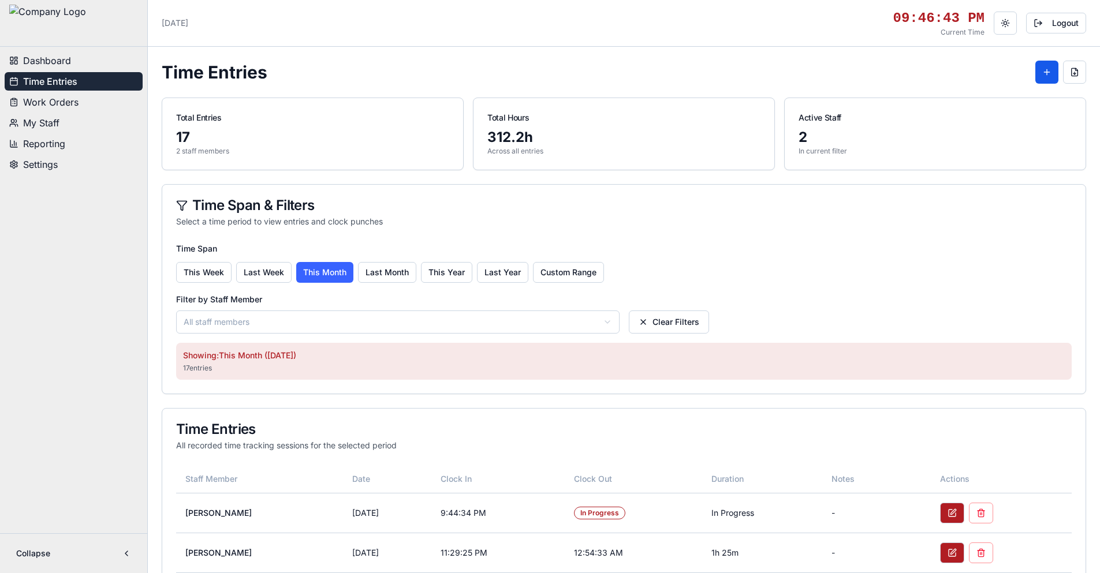
click at [70, 104] on span "Work Orders" at bounding box center [50, 102] width 55 height 14
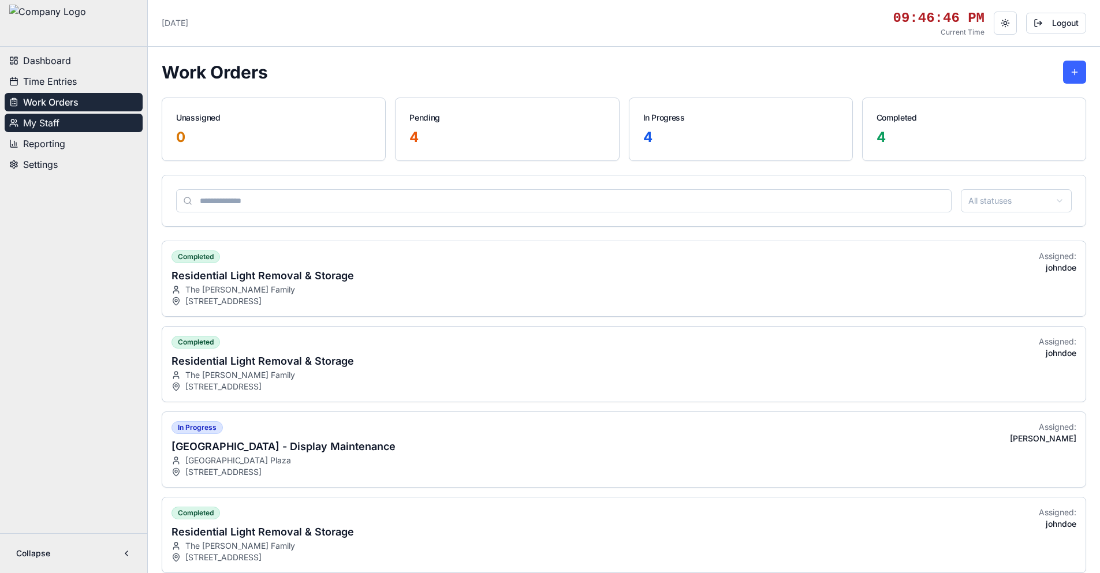
click at [66, 128] on button "My Staff" at bounding box center [74, 123] width 138 height 18
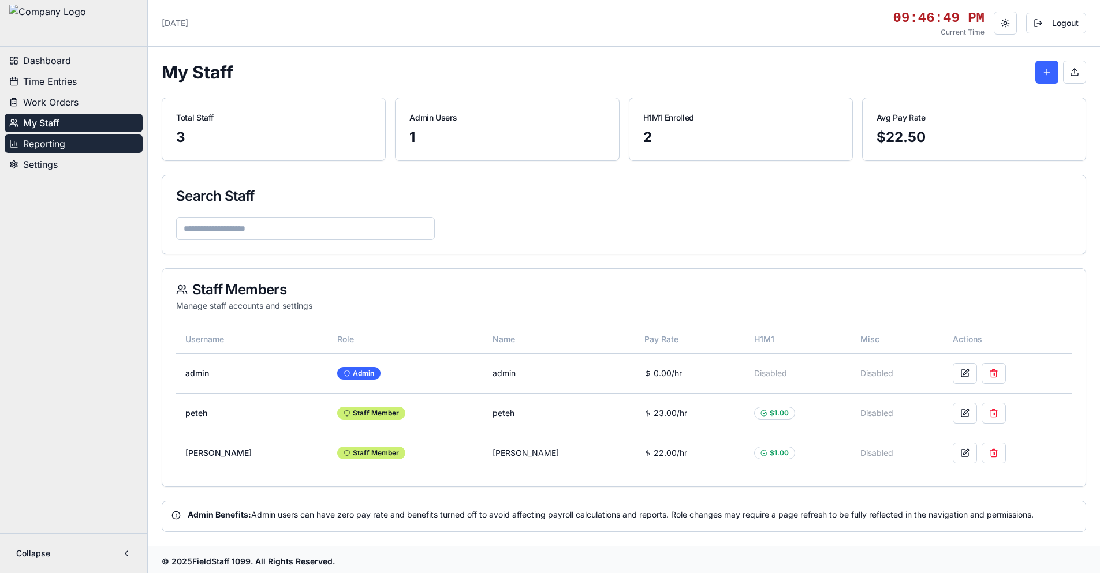
click at [69, 147] on button "Reporting" at bounding box center [74, 143] width 138 height 18
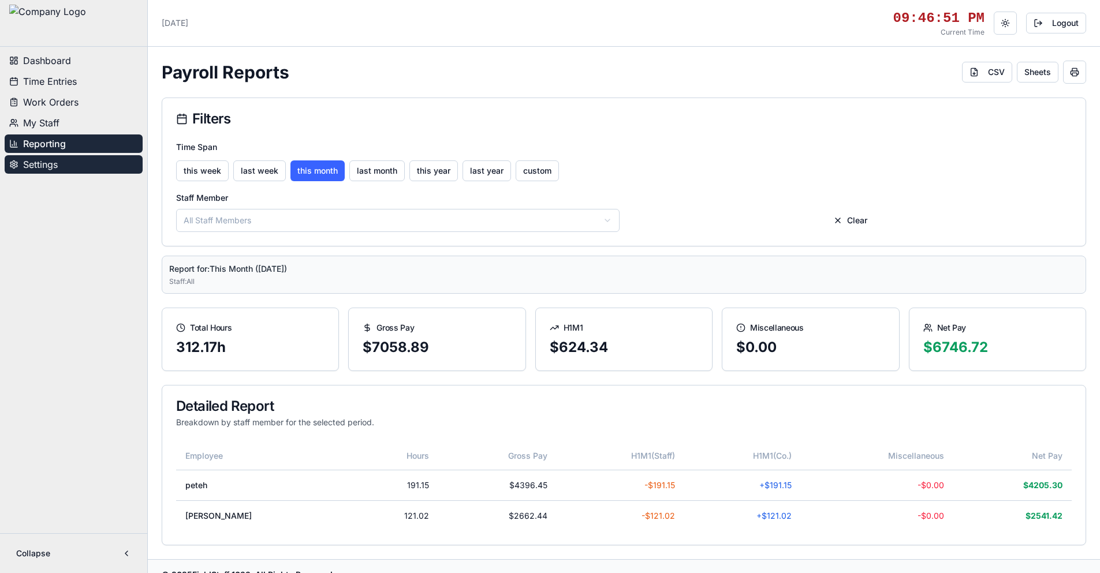
click at [61, 166] on button "Settings" at bounding box center [74, 164] width 138 height 18
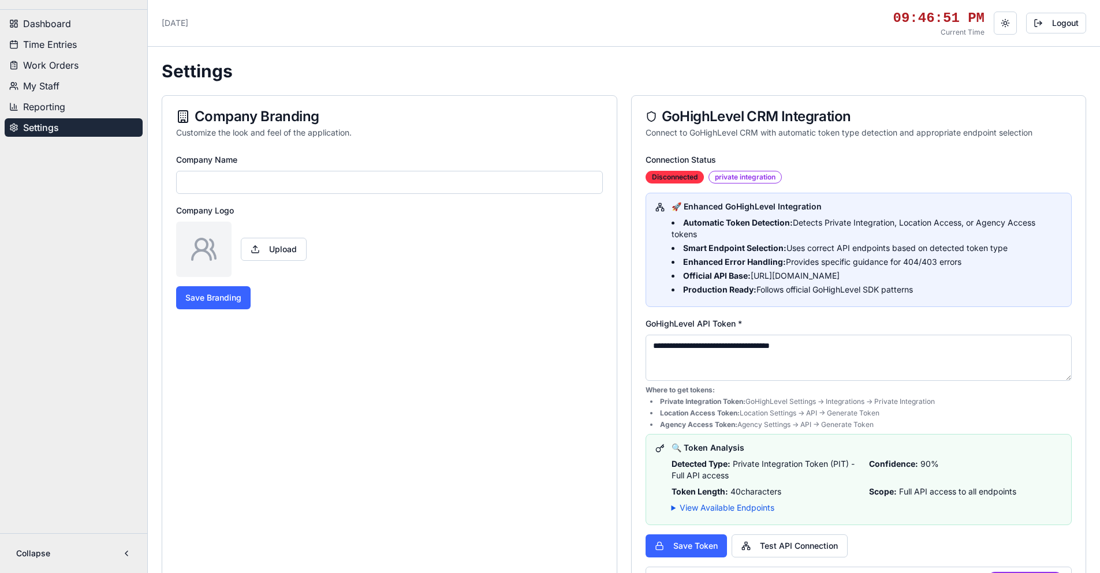
type input "**********"
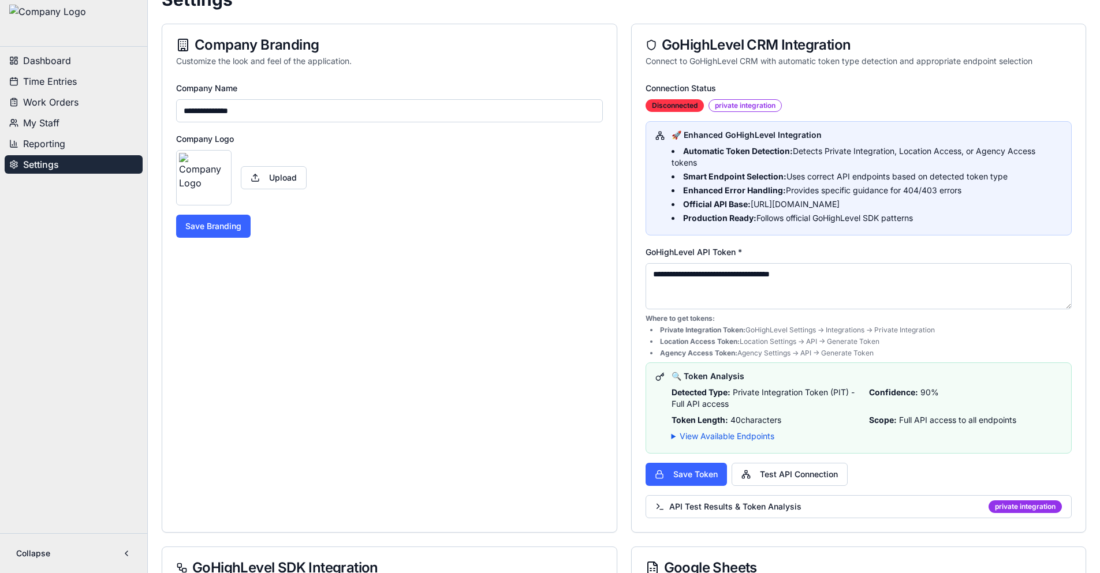
scroll to position [231, 0]
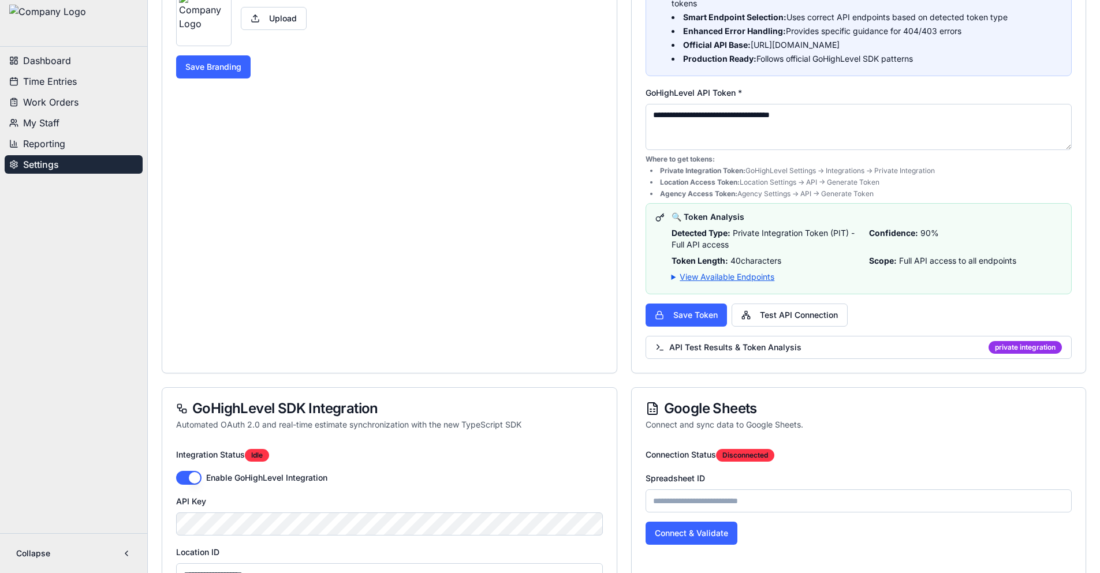
click at [765, 274] on summary "View Available Endpoints" at bounding box center [866, 277] width 391 height 12
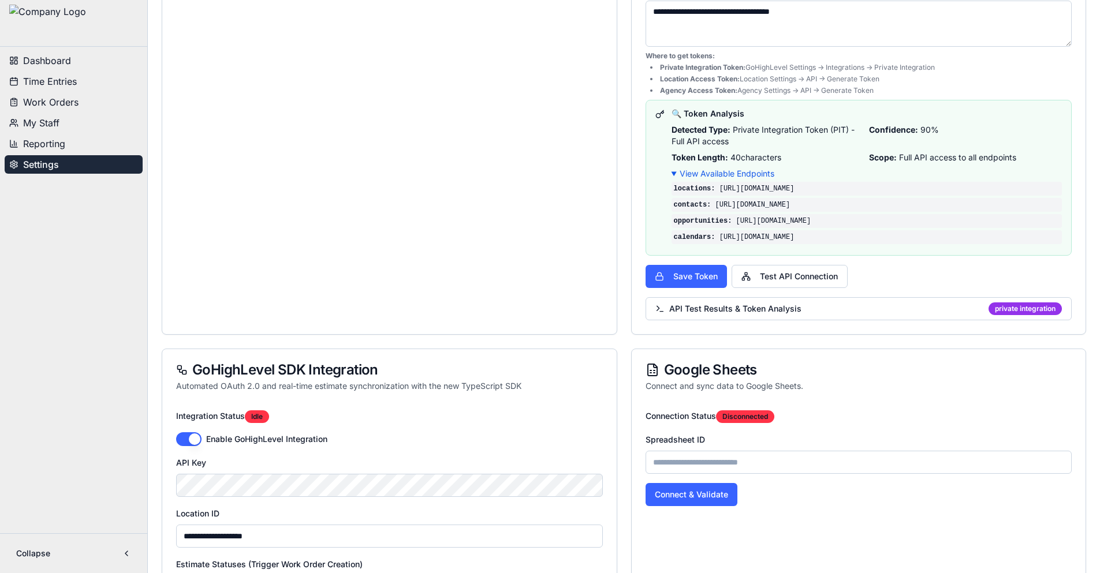
scroll to position [346, 0]
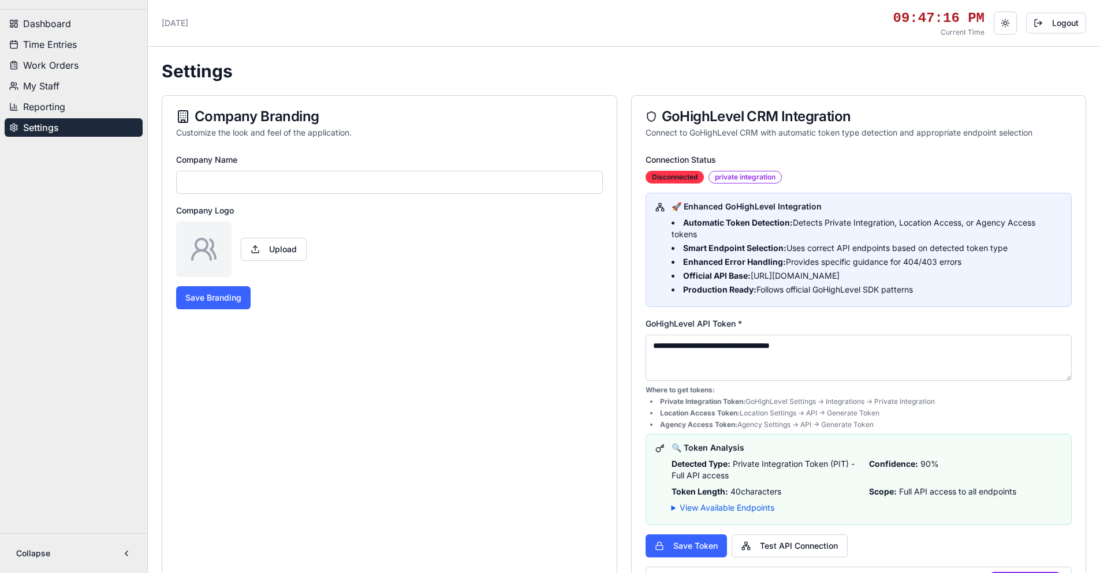
type input "**********"
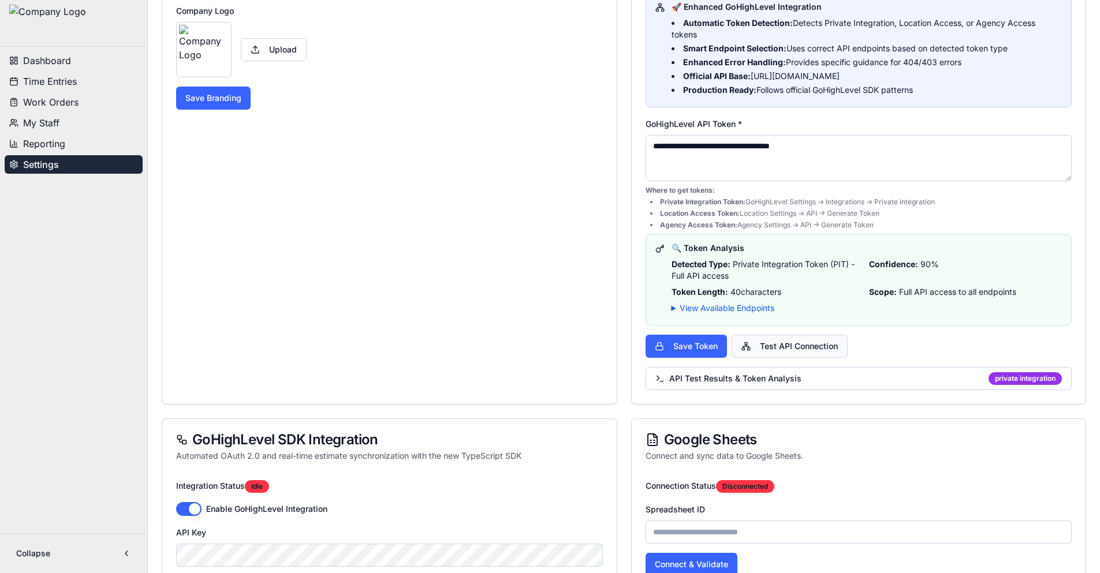
scroll to position [231, 0]
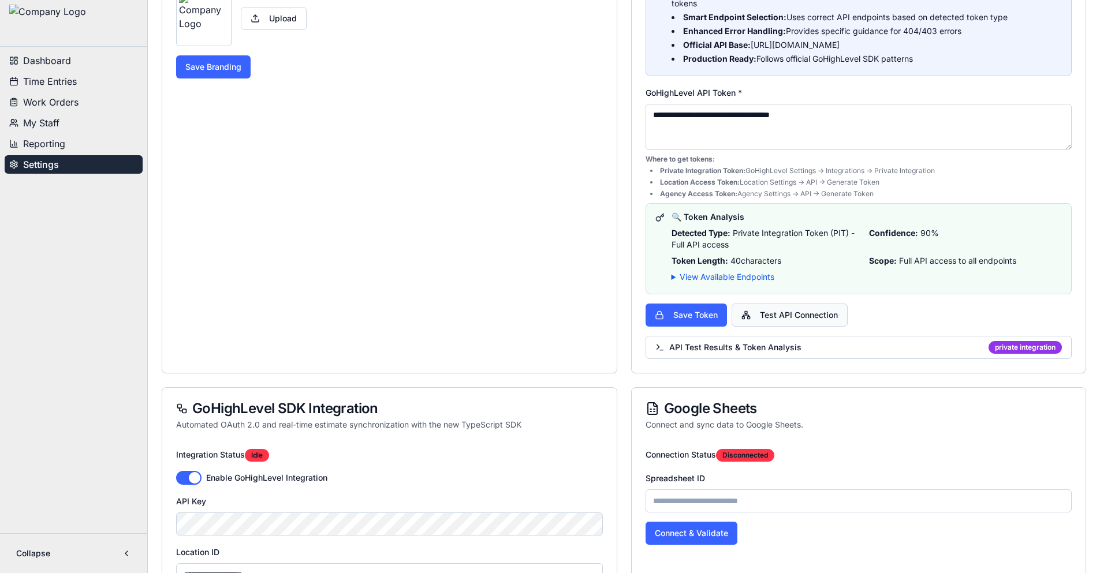
click at [769, 312] on button "Test API Connection" at bounding box center [789, 315] width 116 height 23
click at [769, 347] on span "API Test Results & Token Analysis" at bounding box center [728, 348] width 146 height 12
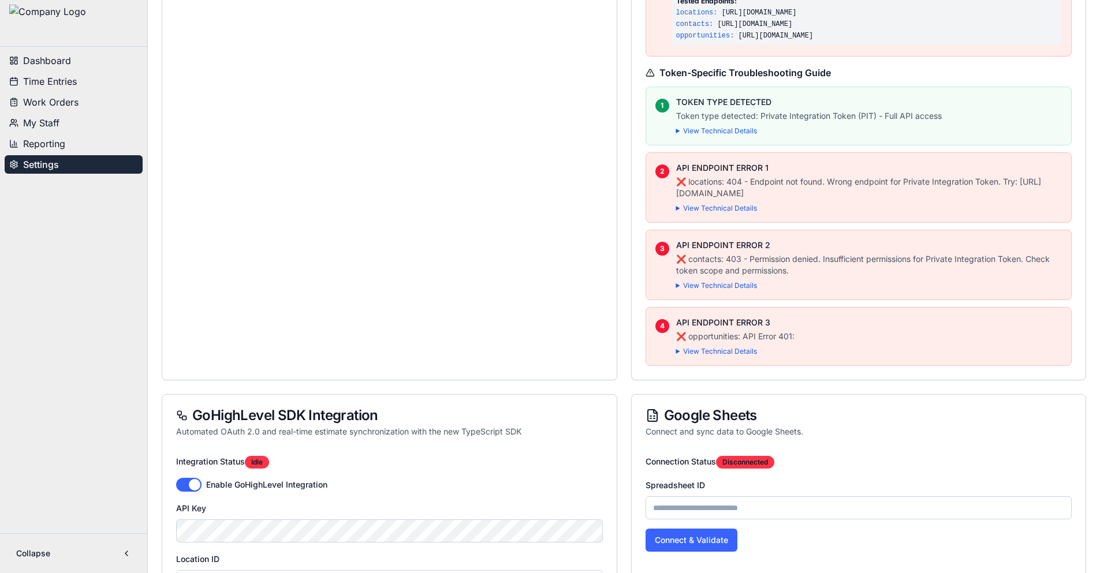
scroll to position [923, 0]
click at [742, 349] on summary "View Technical Details" at bounding box center [869, 350] width 386 height 9
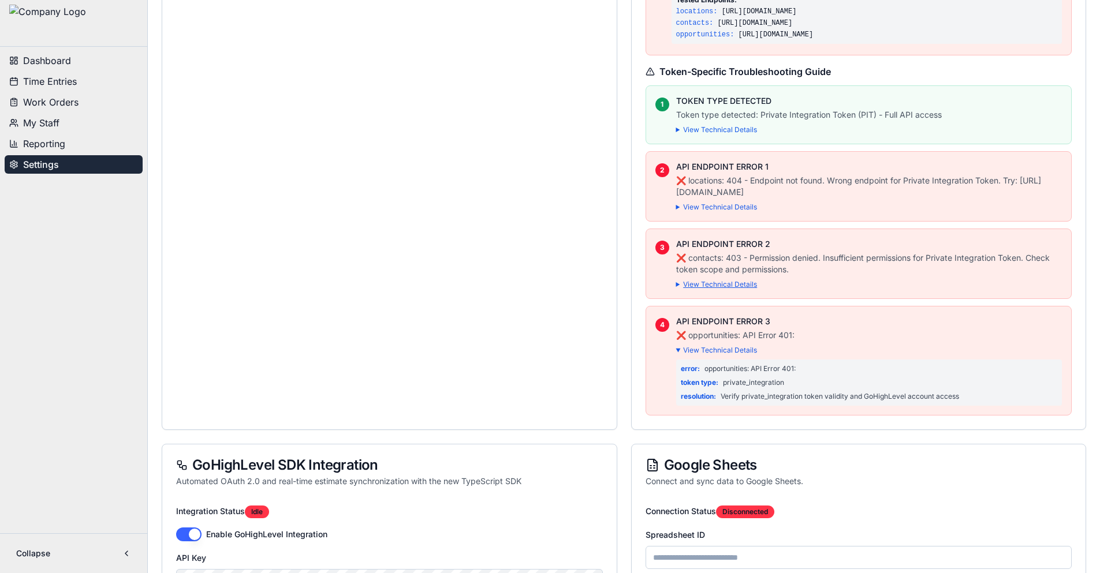
click at [715, 281] on summary "View Technical Details" at bounding box center [869, 284] width 386 height 9
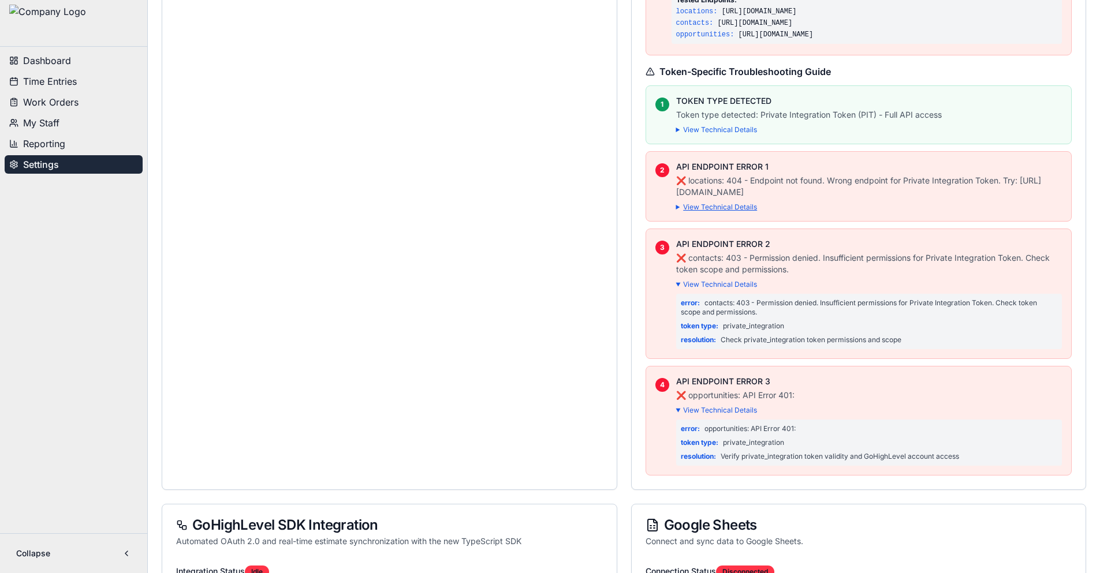
click at [717, 209] on summary "View Technical Details" at bounding box center [869, 207] width 386 height 9
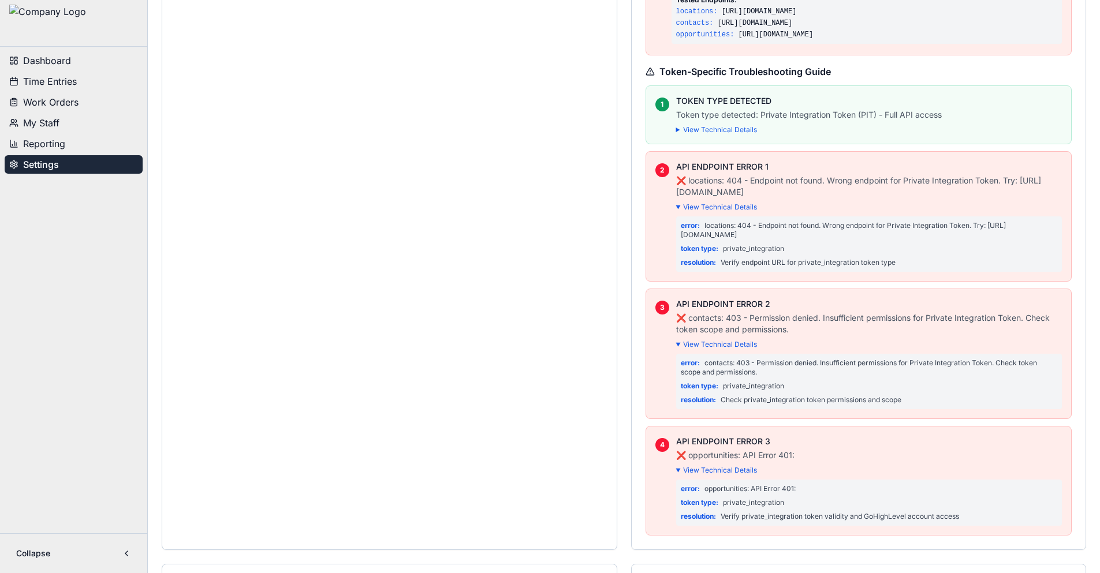
drag, startPoint x: 840, startPoint y: 234, endPoint x: 678, endPoint y: 233, distance: 161.6
click at [678, 233] on div "error : locations: 404 - Endpoint not found. Wrong endpoint for Private Integra…" at bounding box center [869, 243] width 386 height 55
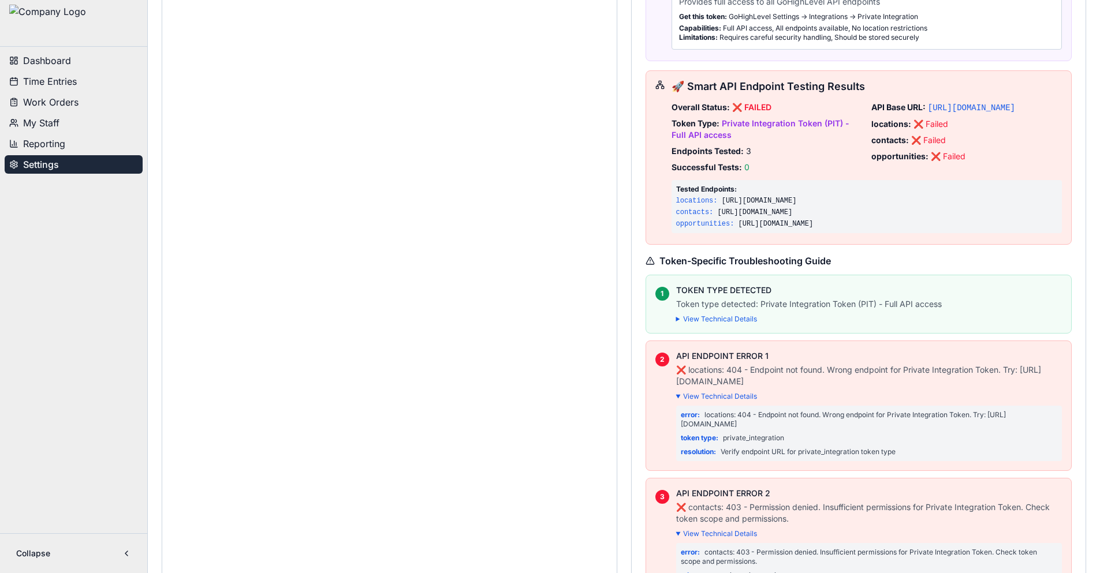
scroll to position [693, 0]
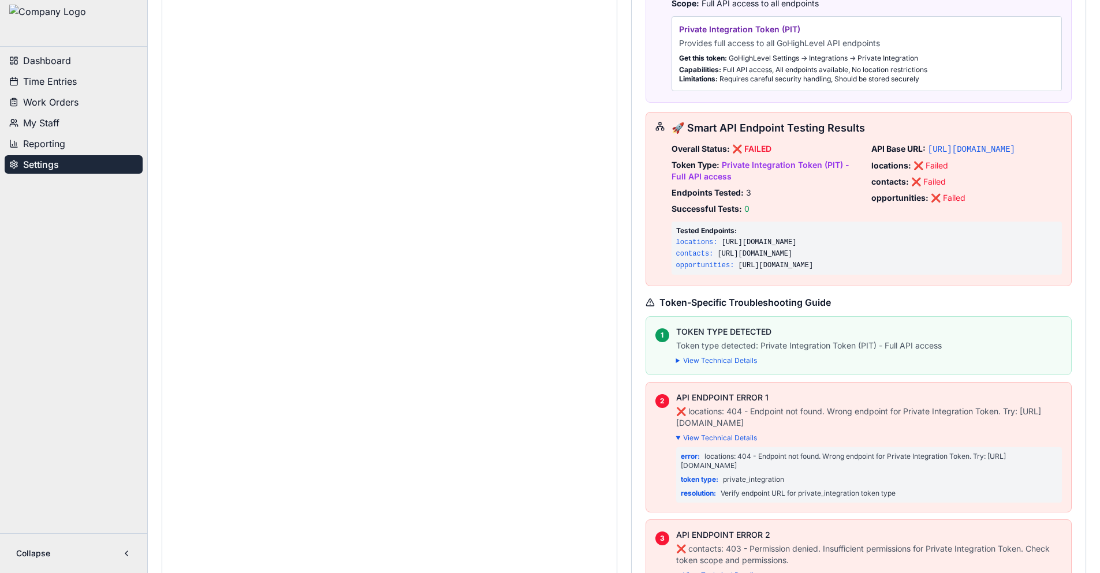
drag, startPoint x: 918, startPoint y: 270, endPoint x: 734, endPoint y: 268, distance: 184.1
click at [734, 268] on div "opportunities : https://services.leadconnectorhq.com/opportunities/" at bounding box center [867, 265] width 382 height 9
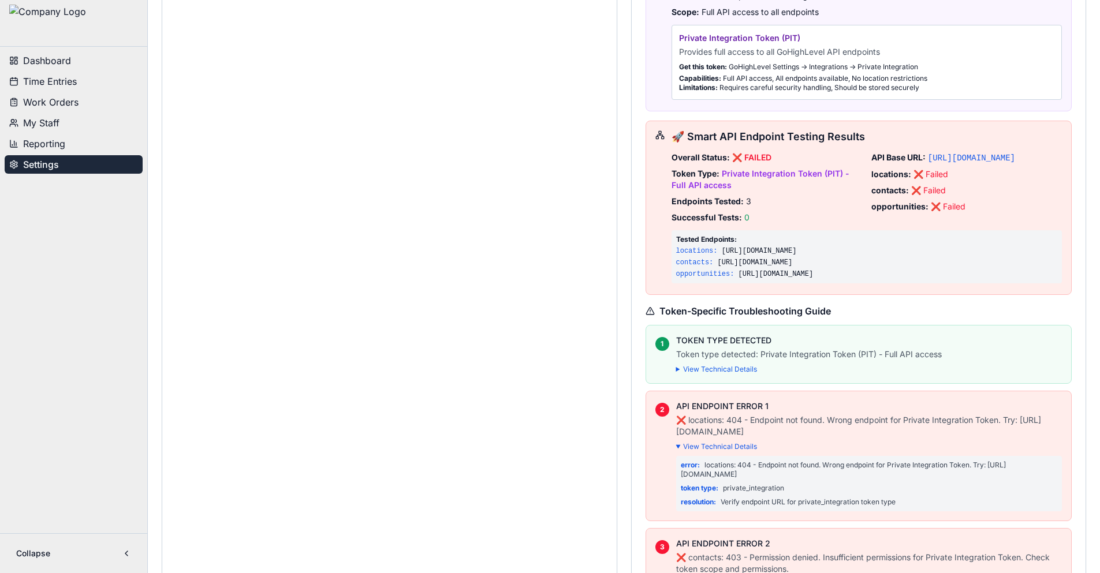
scroll to position [346, 0]
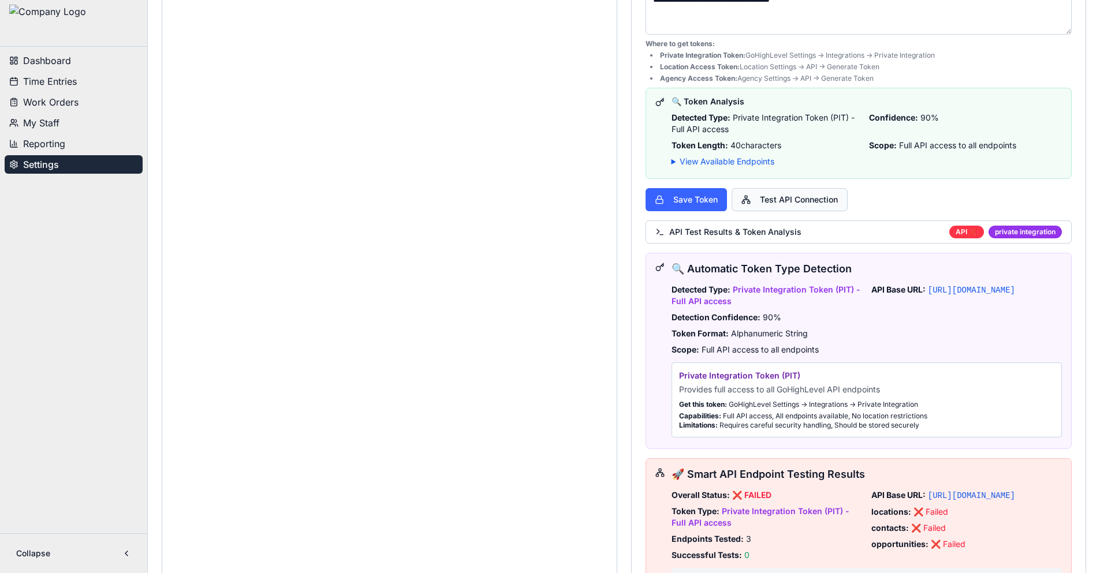
click at [803, 199] on button "Test API Connection" at bounding box center [789, 199] width 116 height 23
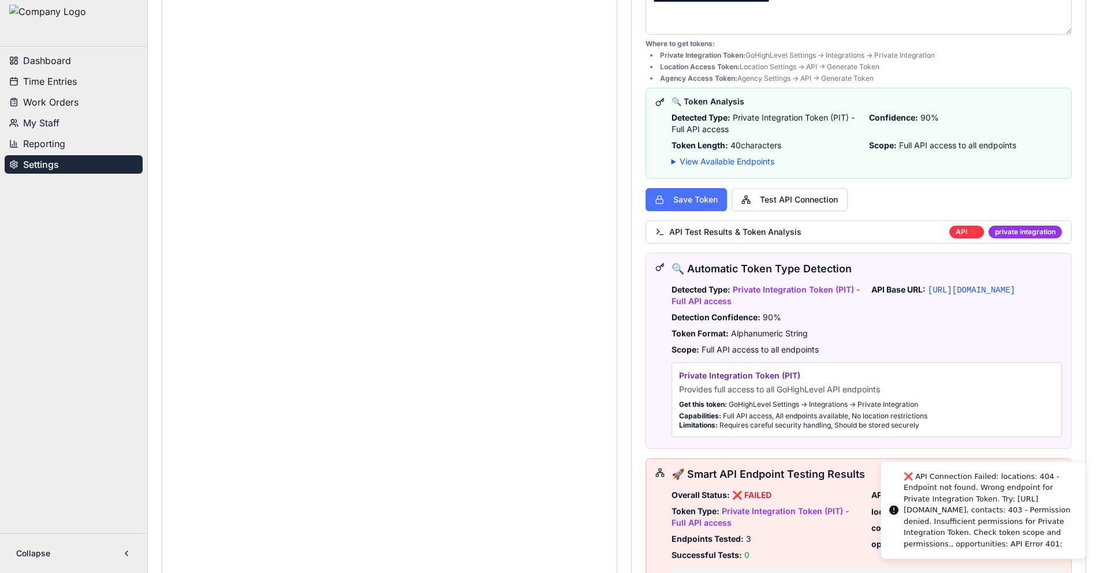
click at [679, 199] on button "Save Token" at bounding box center [685, 199] width 81 height 23
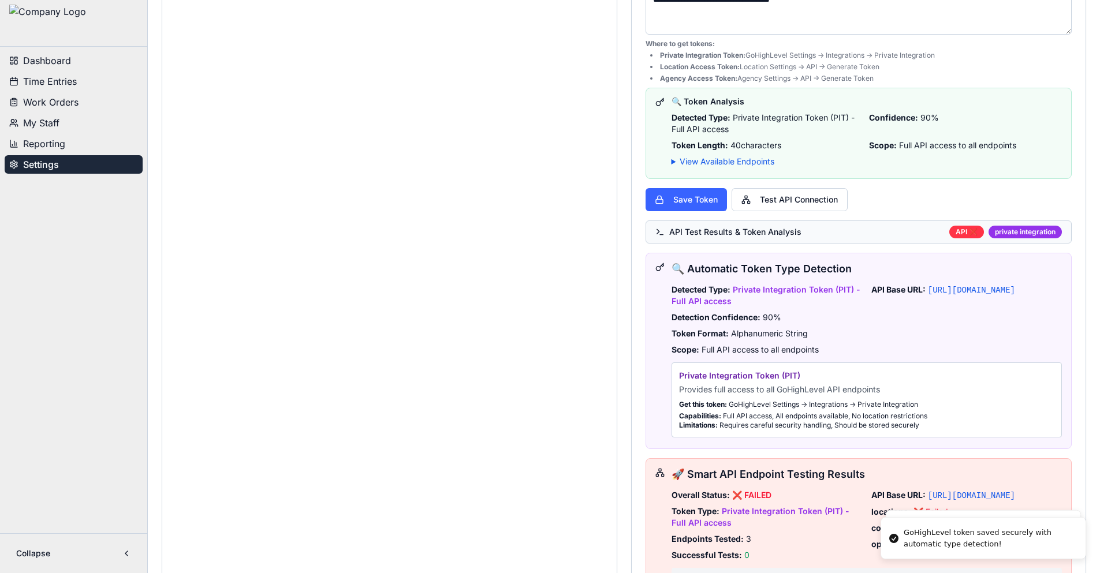
click at [889, 234] on button "API Test Results & Token Analysis API ❌ private integration" at bounding box center [858, 231] width 427 height 23
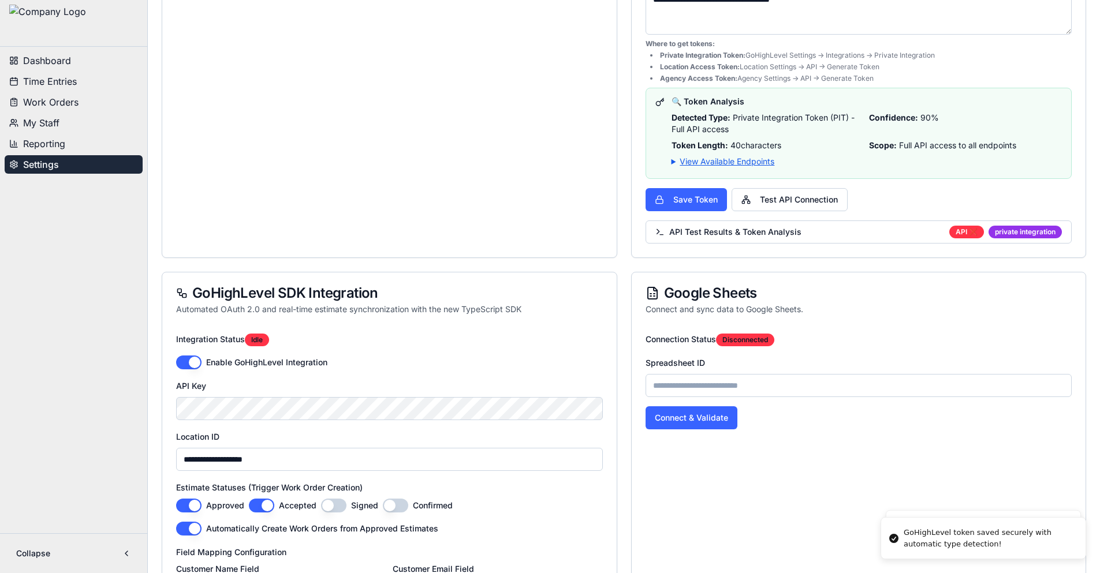
click at [740, 163] on summary "View Available Endpoints" at bounding box center [866, 162] width 391 height 12
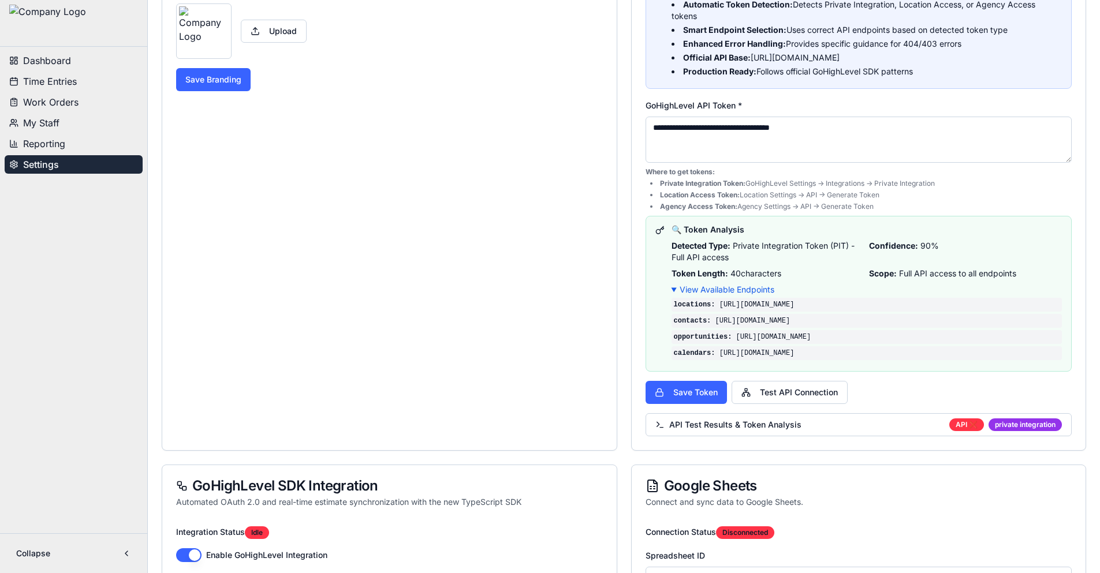
scroll to position [58, 0]
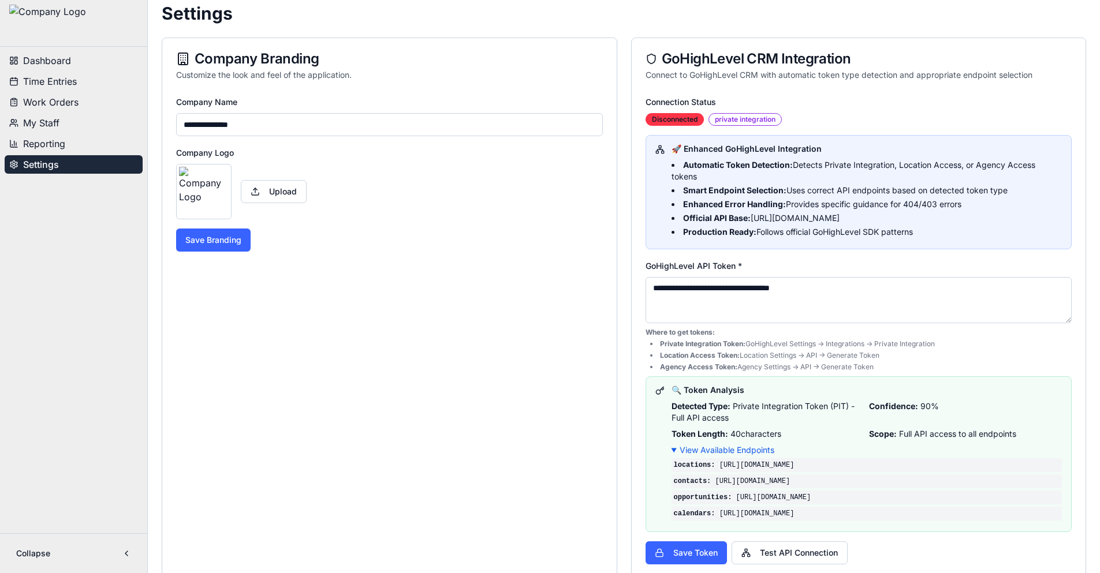
drag, startPoint x: 838, startPoint y: 293, endPoint x: 649, endPoint y: 299, distance: 188.8
click at [646, 301] on textarea "**********" at bounding box center [858, 300] width 427 height 46
paste textarea "**********"
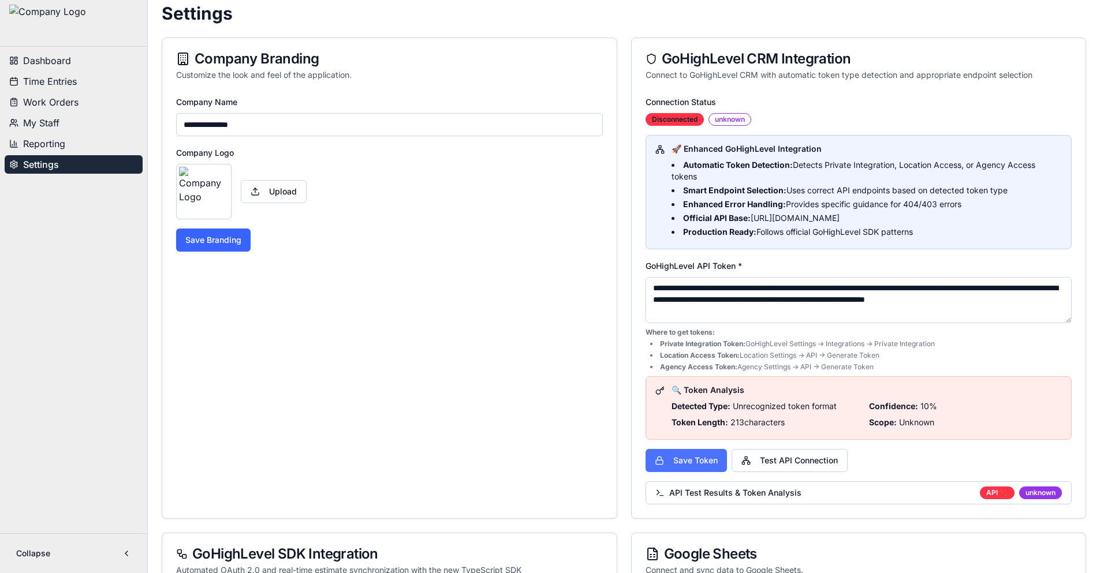
click at [697, 461] on button "Save Token" at bounding box center [685, 460] width 81 height 23
click at [772, 462] on button "Test API Connection" at bounding box center [789, 460] width 116 height 23
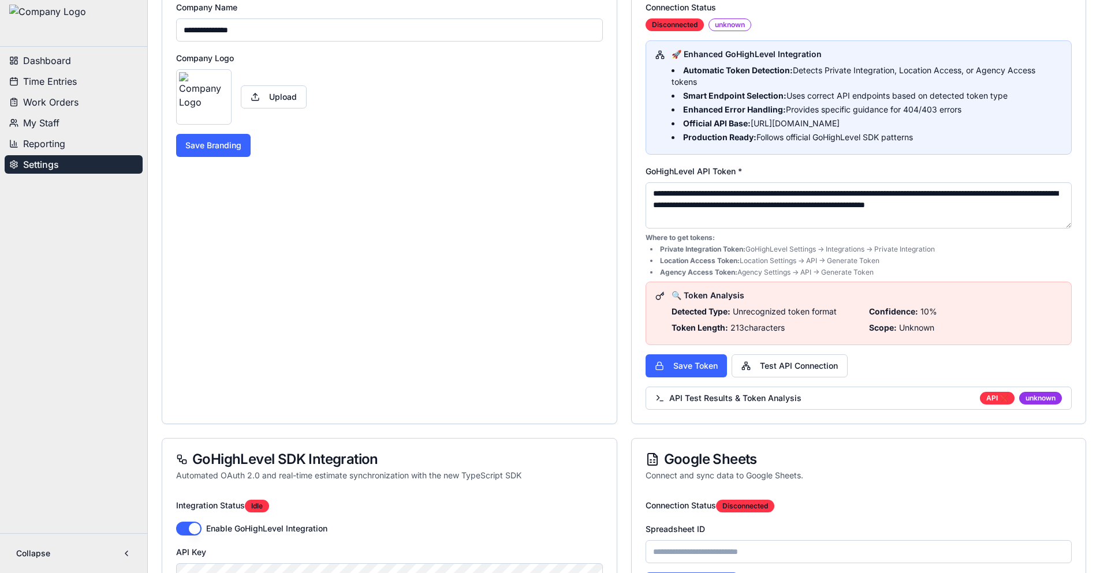
scroll to position [0, 0]
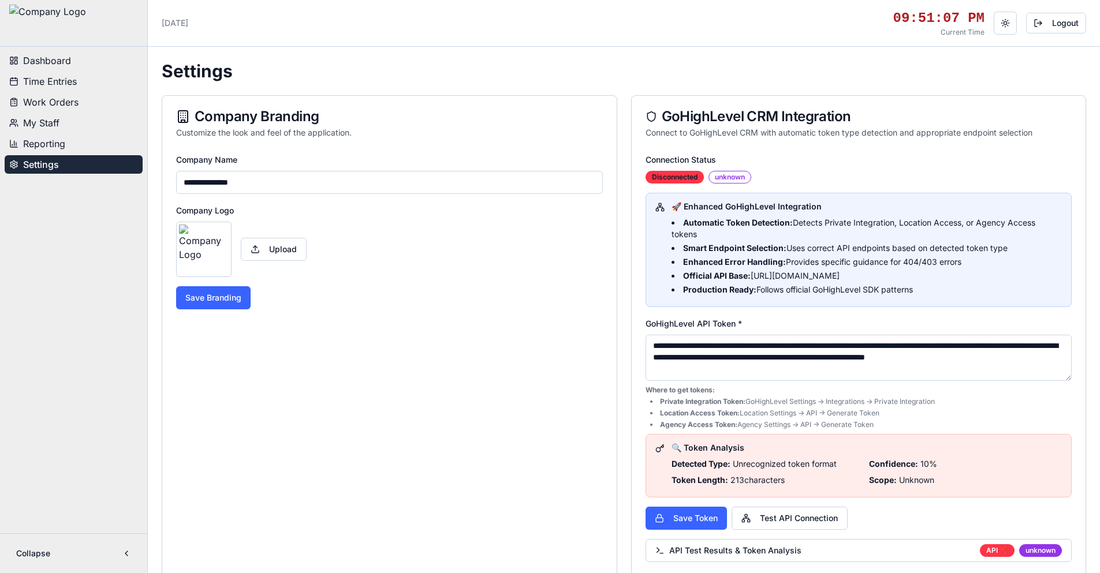
drag, startPoint x: 817, startPoint y: 379, endPoint x: 620, endPoint y: 347, distance: 199.8
paste textarea
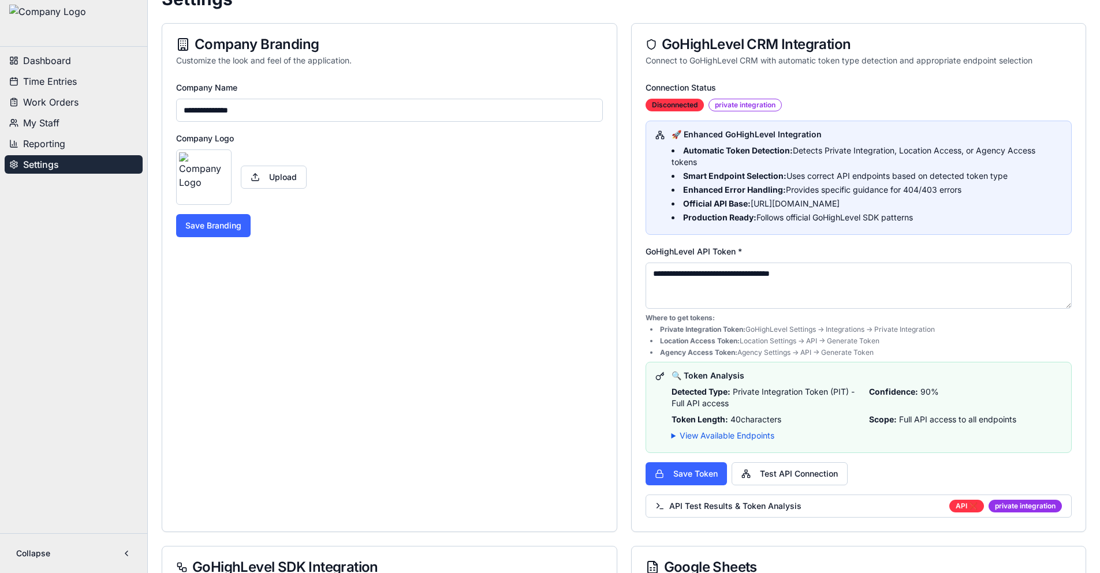
scroll to position [289, 0]
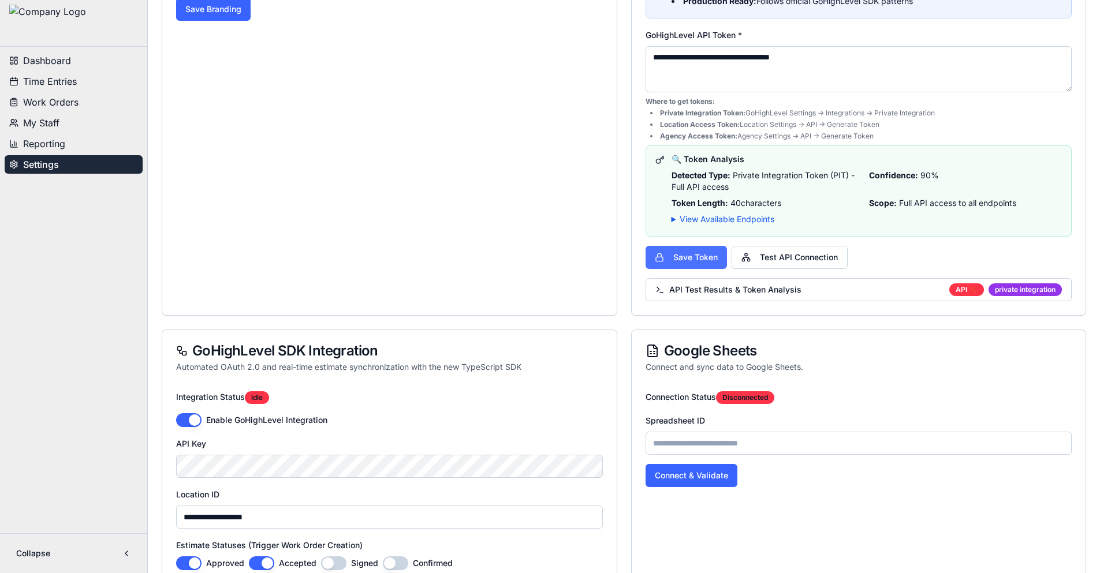
type textarea "**********"
click at [711, 253] on button "Save Token" at bounding box center [685, 257] width 81 height 23
click at [725, 218] on summary "View Available Endpoints" at bounding box center [866, 220] width 391 height 12
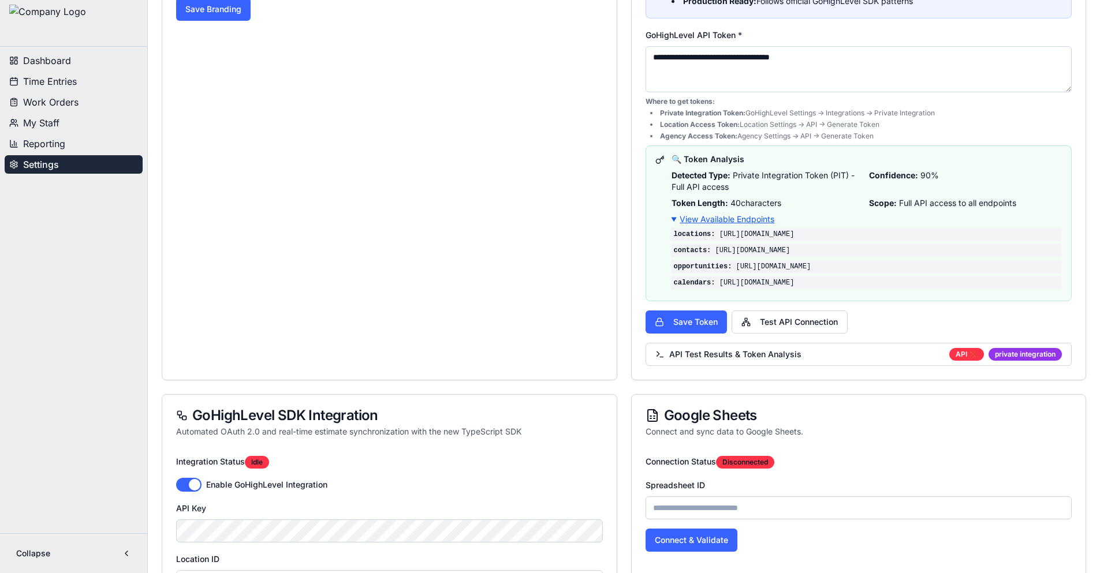
click at [725, 218] on summary "View Available Endpoints" at bounding box center [866, 220] width 391 height 12
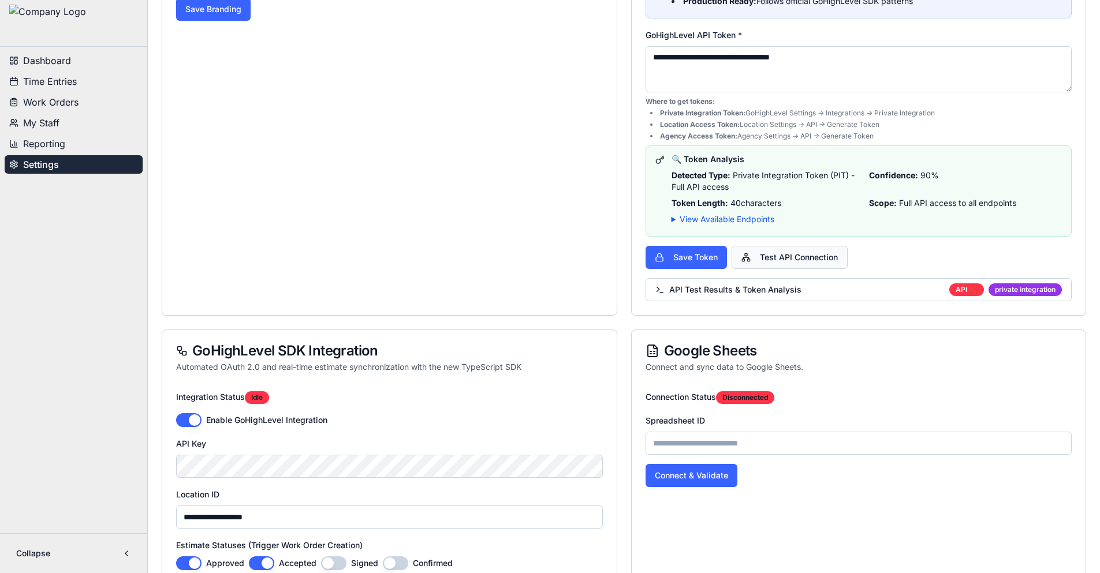
click at [780, 260] on button "Test API Connection" at bounding box center [789, 257] width 116 height 23
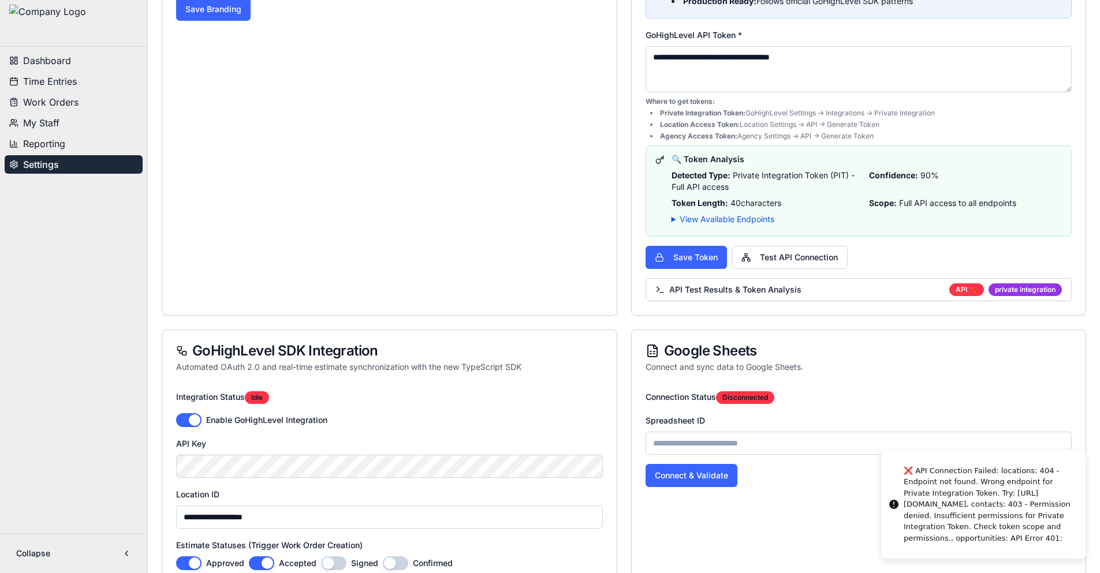
click at [997, 535] on div "❌ API Connection Failed: locations: 404 - Endpoint not found. Wrong endpoint fo…" at bounding box center [989, 504] width 173 height 79
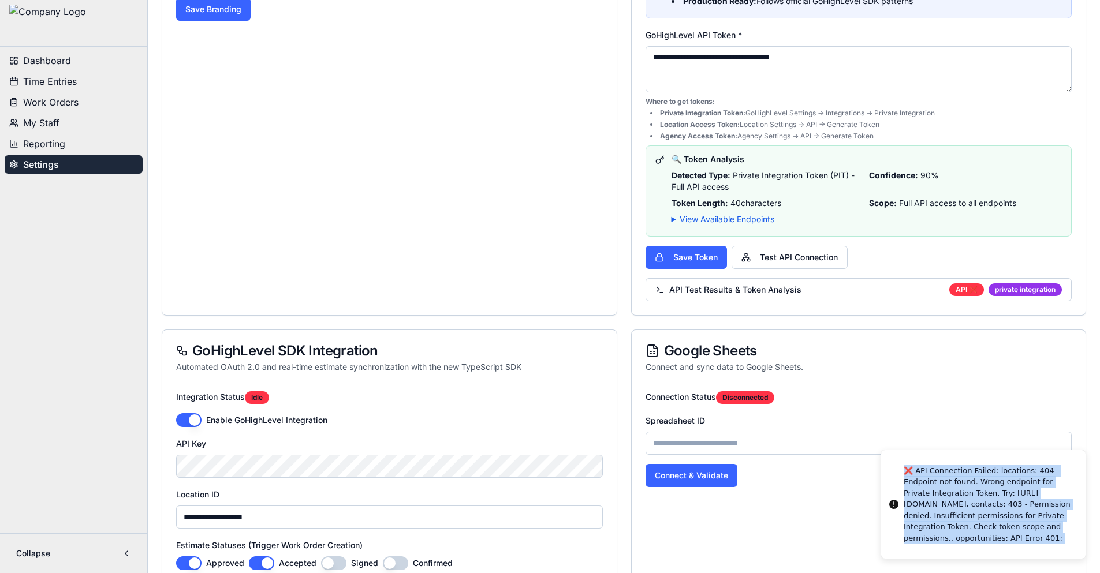
click at [997, 535] on div "❌ API Connection Failed: locations: 404 - Endpoint not found. Wrong endpoint fo…" at bounding box center [989, 504] width 173 height 79
copy div "❌ API Connection Failed: locations: 404 - Endpoint not found. Wrong endpoint fo…"
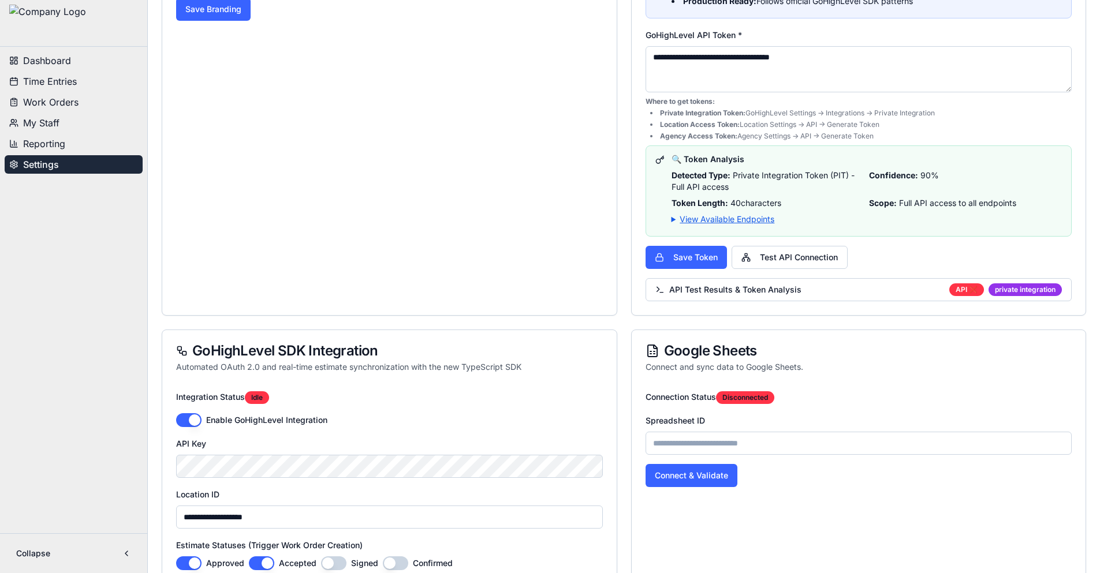
click at [726, 219] on summary "View Available Endpoints" at bounding box center [866, 220] width 391 height 12
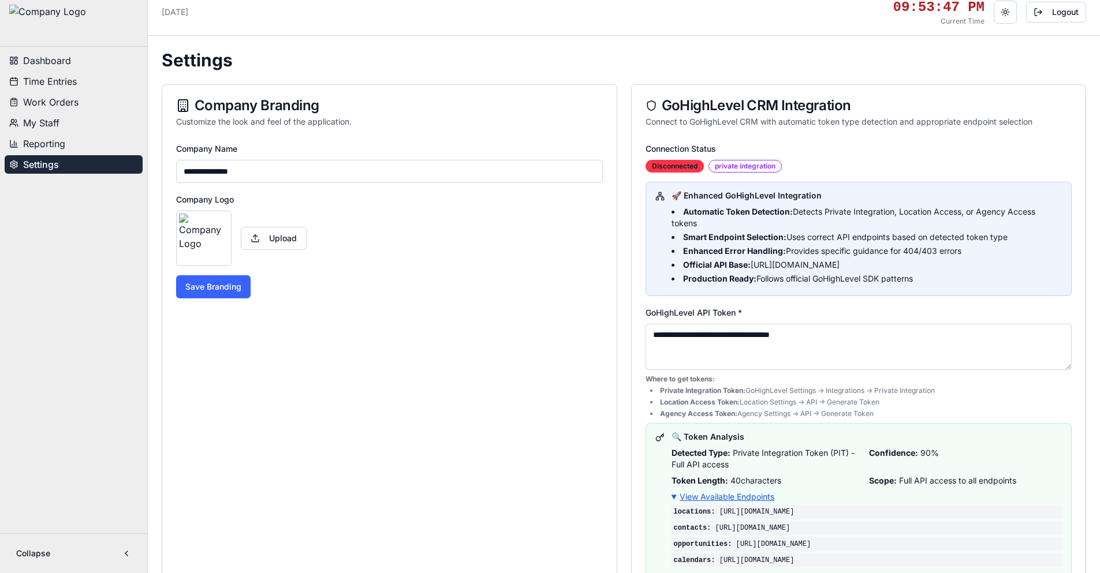
scroll to position [0, 0]
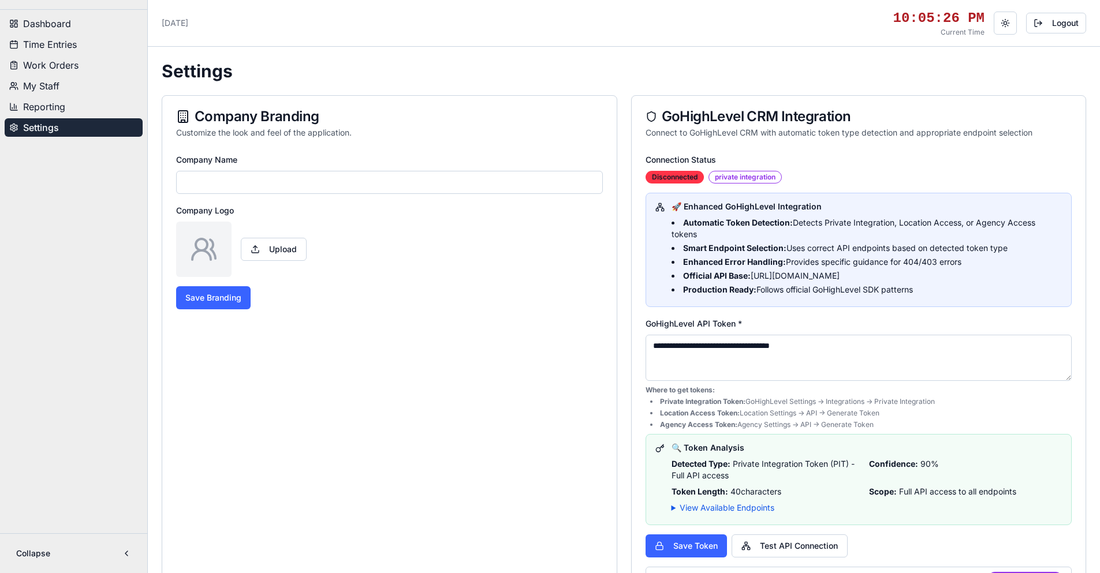
type input "**********"
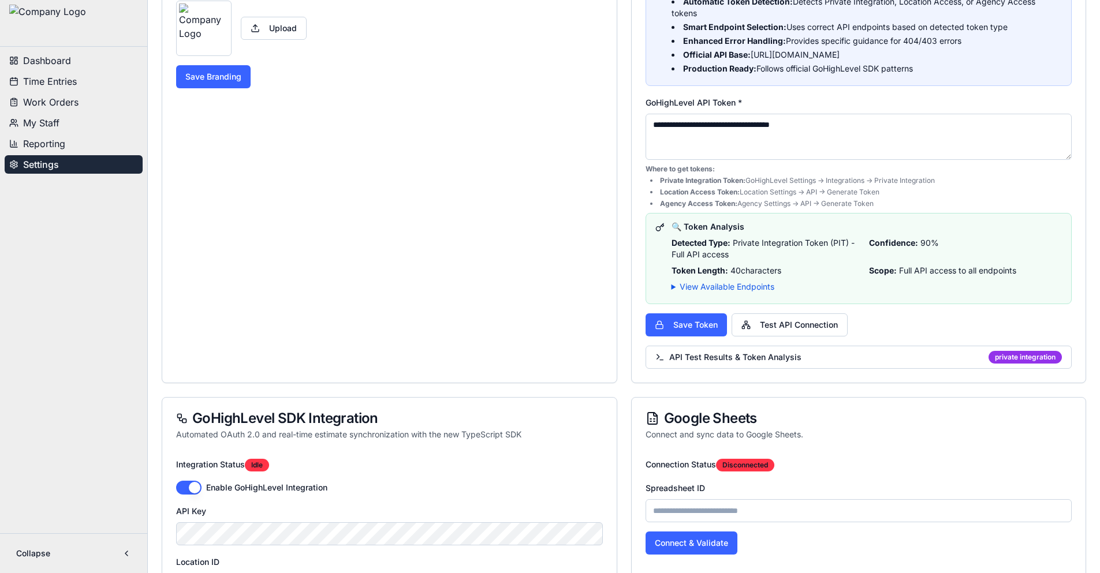
scroll to position [231, 0]
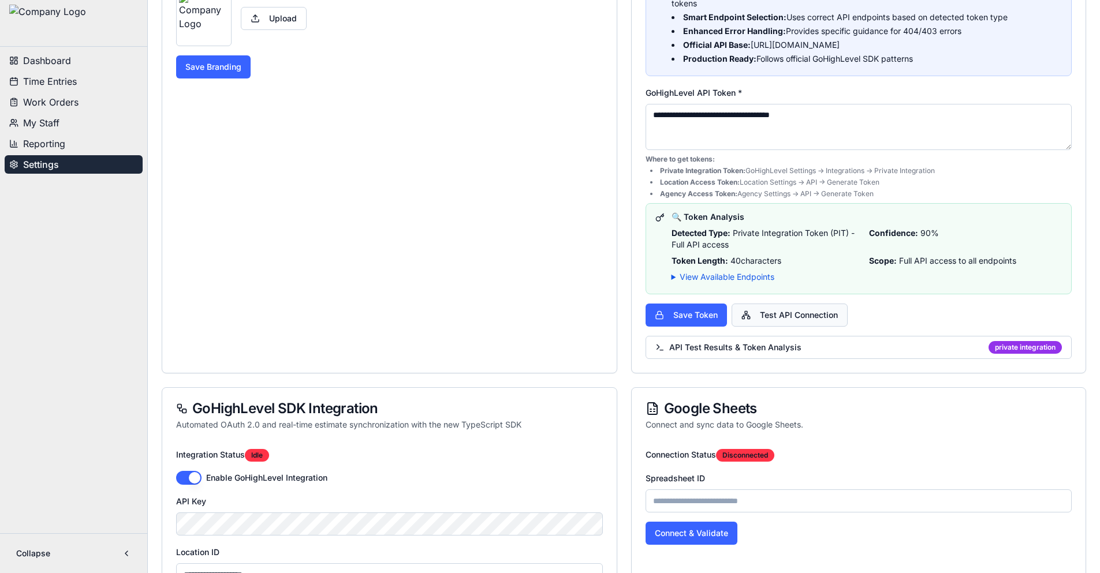
click at [797, 313] on button "Test API Connection" at bounding box center [789, 315] width 116 height 23
click at [765, 279] on summary "View Available Endpoints" at bounding box center [866, 277] width 391 height 12
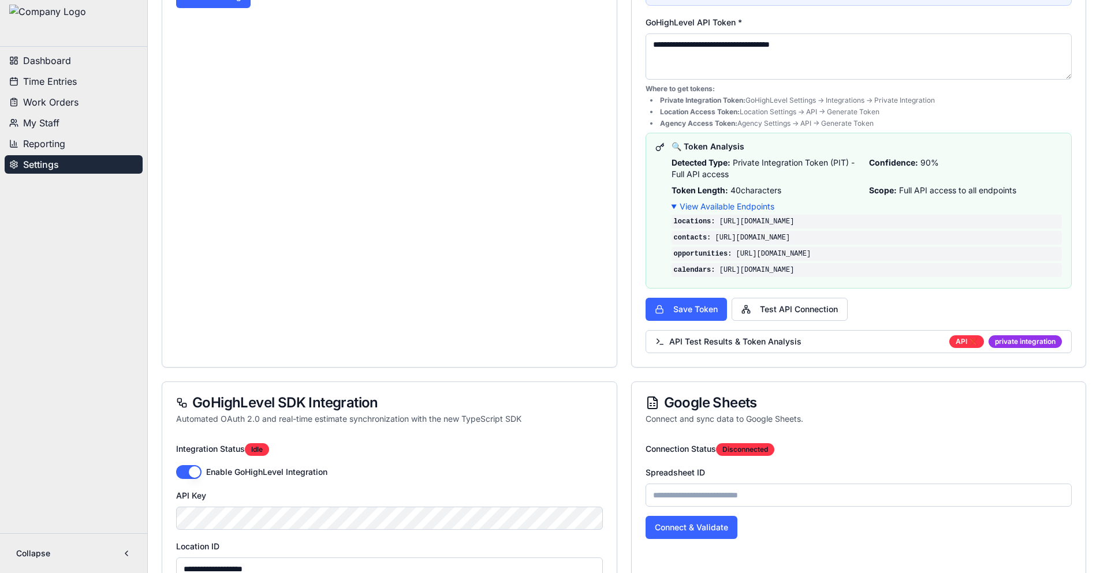
scroll to position [462, 0]
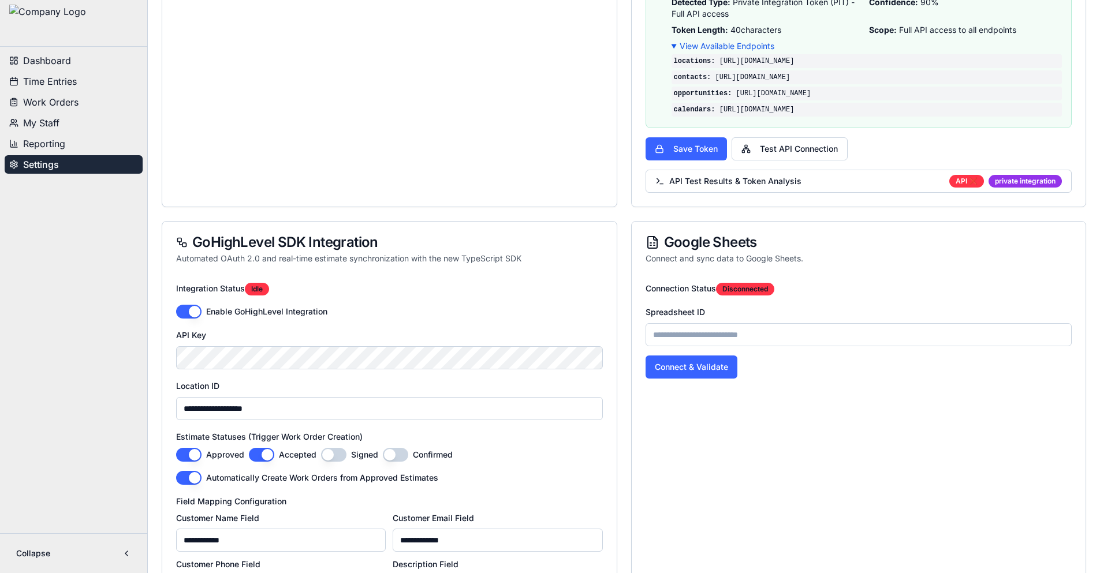
click at [195, 313] on button "button" at bounding box center [188, 312] width 25 height 14
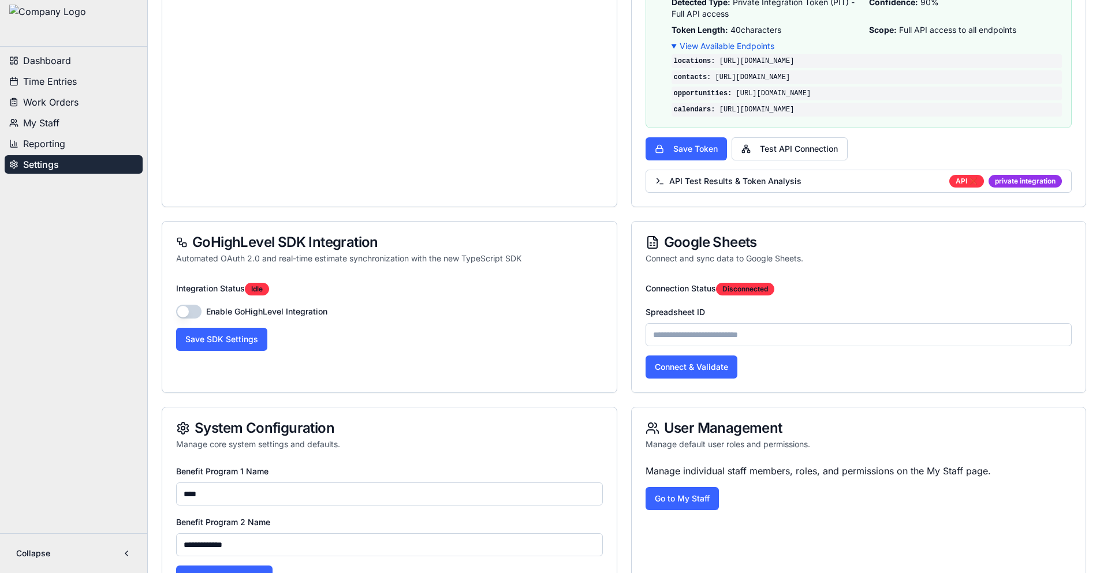
click at [766, 144] on button "Test API Connection" at bounding box center [789, 148] width 116 height 23
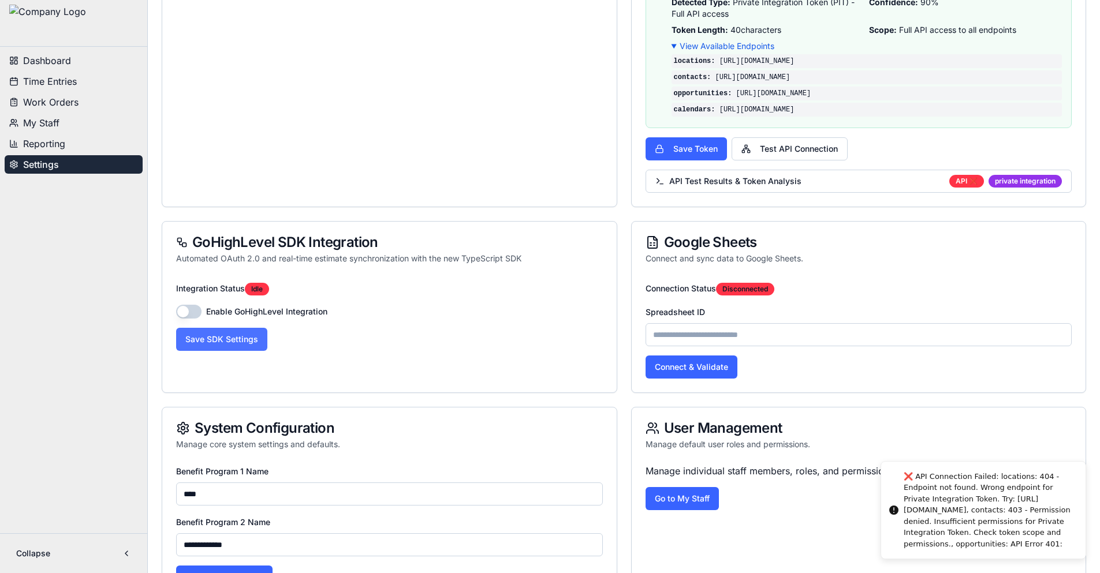
click at [256, 335] on button "Save SDK Settings" at bounding box center [221, 339] width 91 height 23
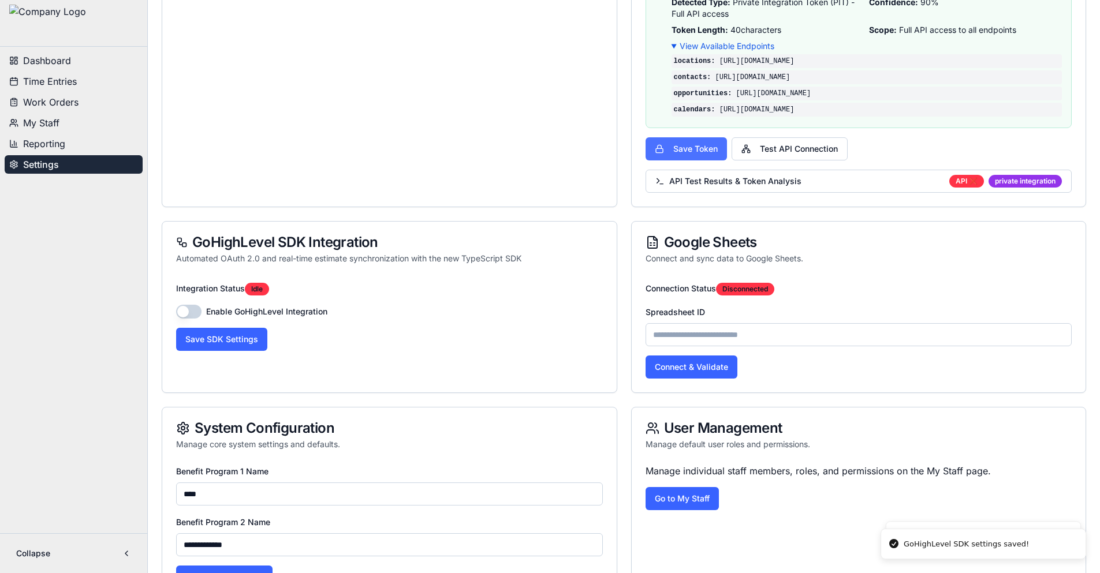
click at [700, 142] on button "Save Token" at bounding box center [685, 148] width 81 height 23
click at [767, 147] on button "Test API Connection" at bounding box center [789, 148] width 116 height 23
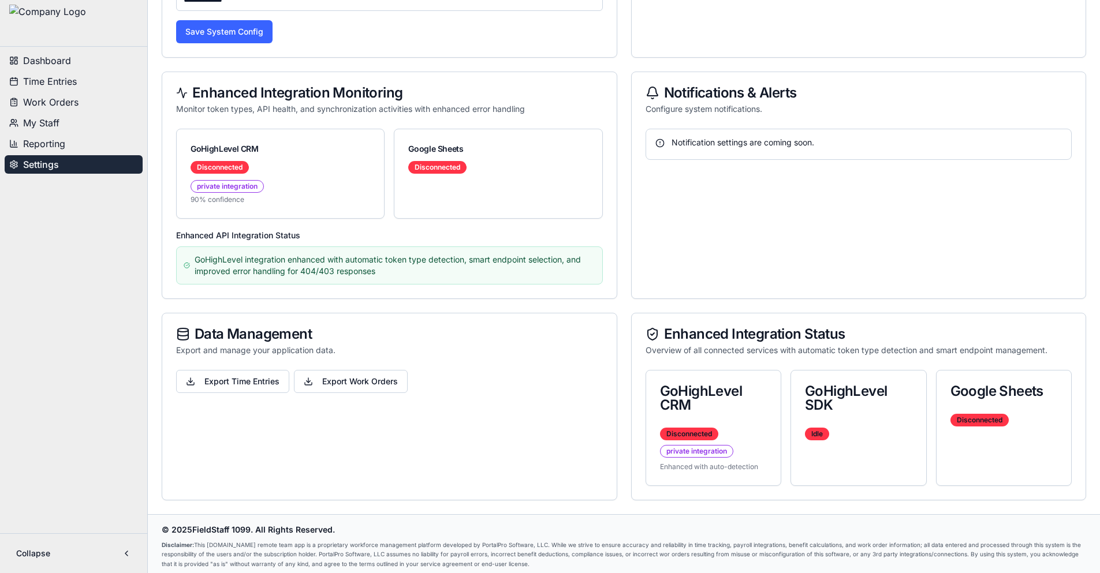
scroll to position [1012, 0]
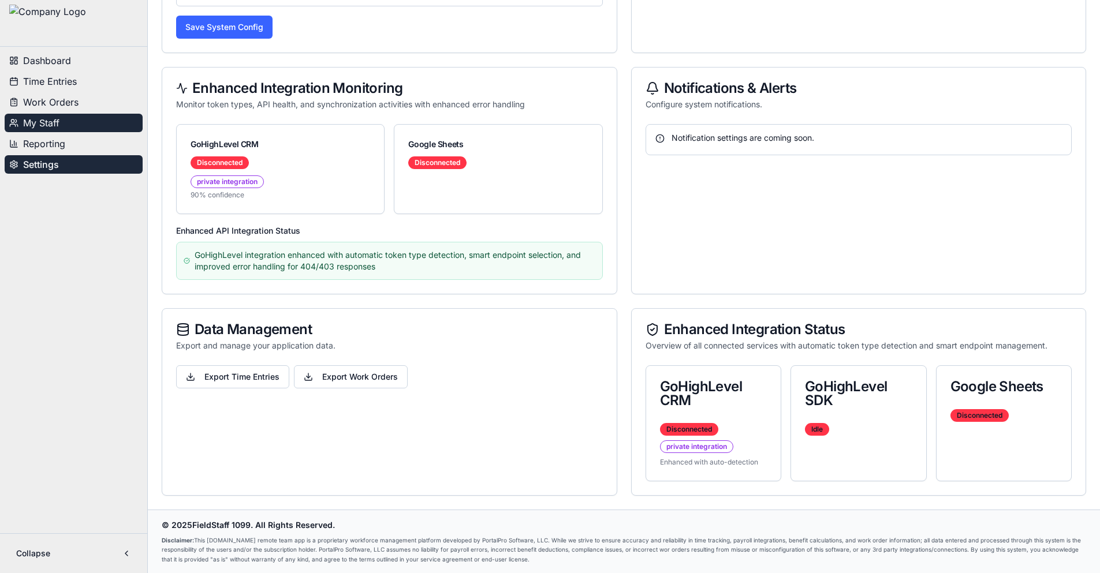
click at [78, 123] on button "My Staff" at bounding box center [74, 123] width 138 height 18
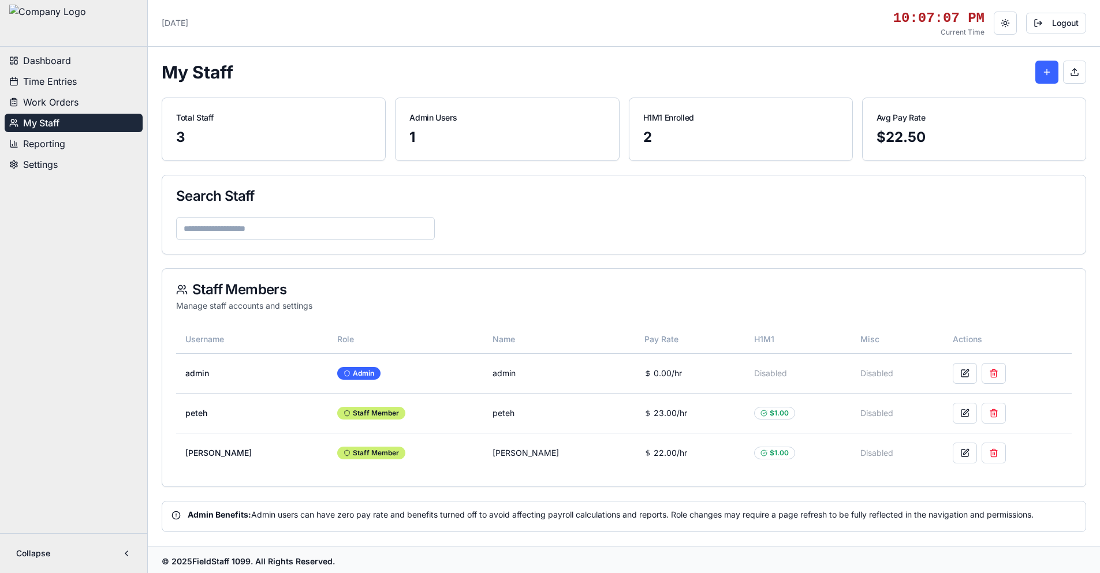
click at [67, 62] on span "Dashboard" at bounding box center [47, 61] width 48 height 14
click at [47, 83] on span "Time Entries" at bounding box center [50, 81] width 54 height 14
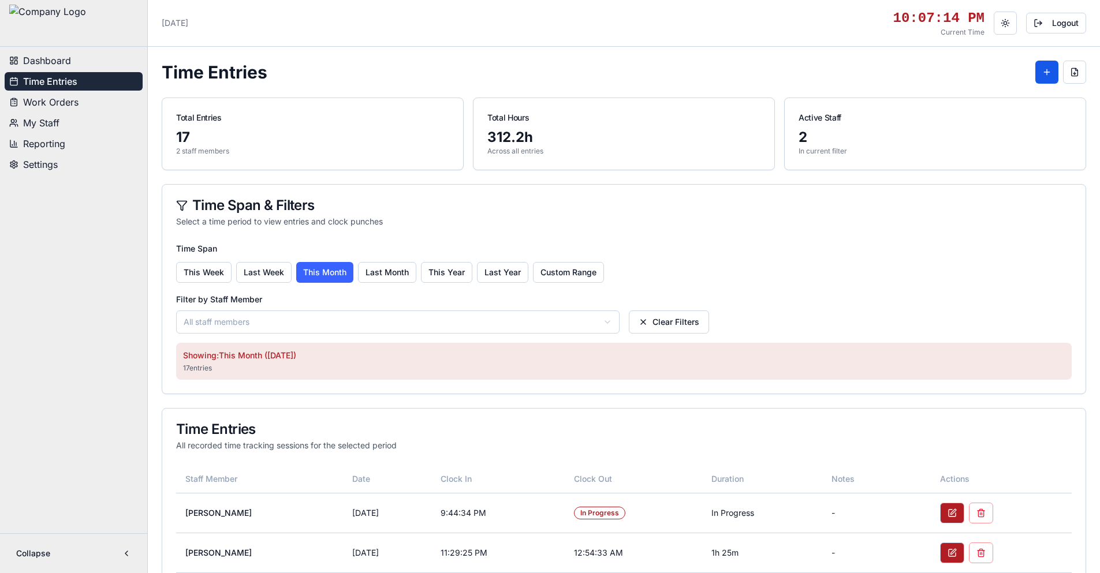
click at [53, 59] on span "Dashboard" at bounding box center [47, 61] width 48 height 14
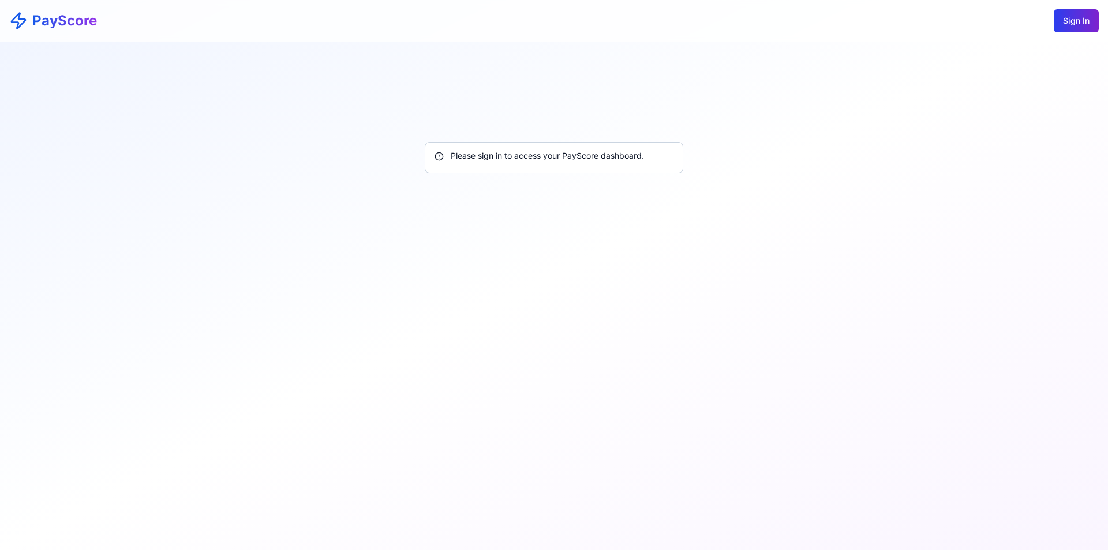
click at [1075, 24] on button "Sign In" at bounding box center [1076, 20] width 45 height 23
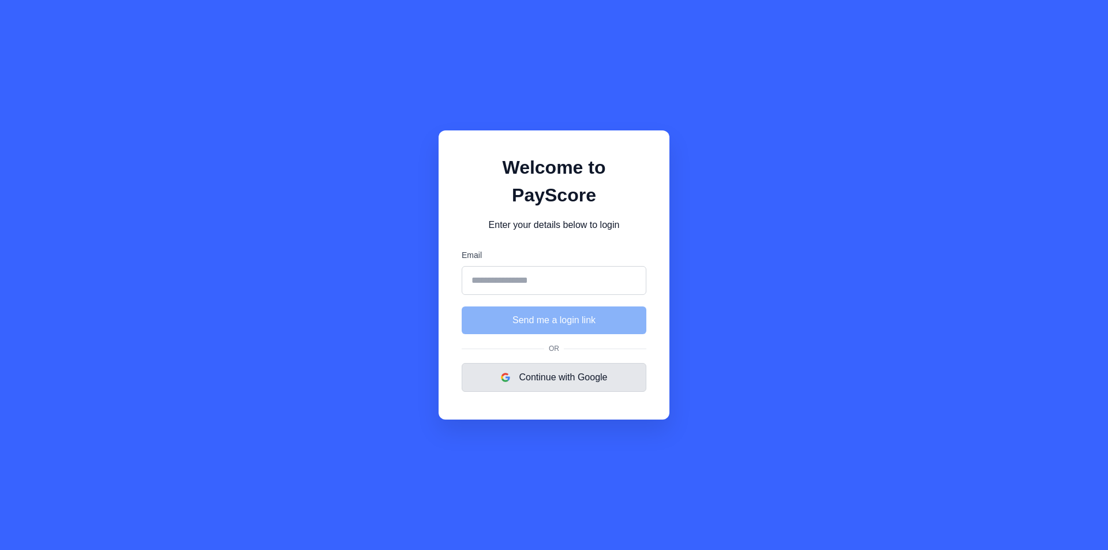
click at [563, 364] on button "Continue with Google" at bounding box center [554, 377] width 185 height 29
